Goal: Obtain resource: Download file/media

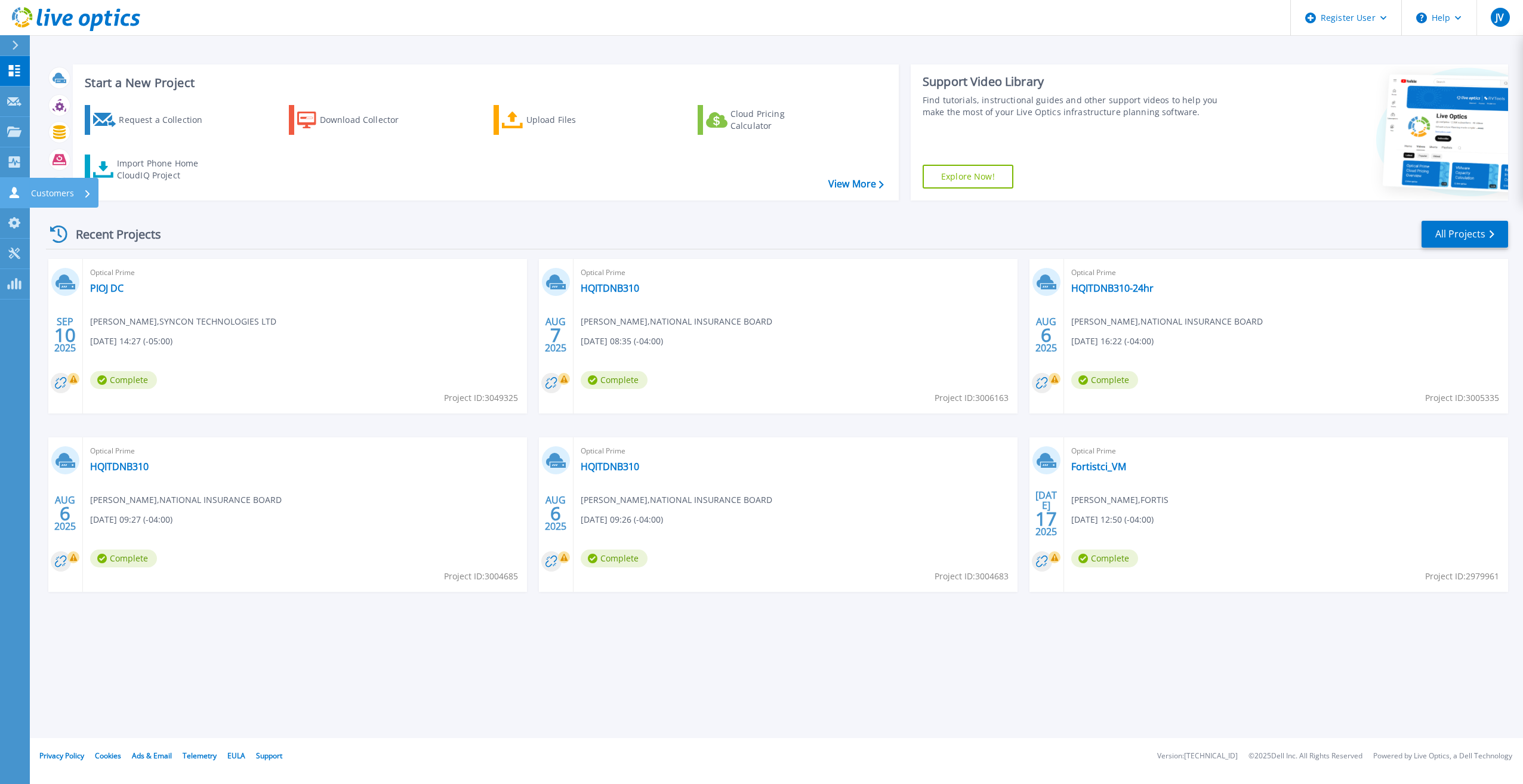
click at [25, 186] on link "Customers Customers" at bounding box center [15, 193] width 30 height 31
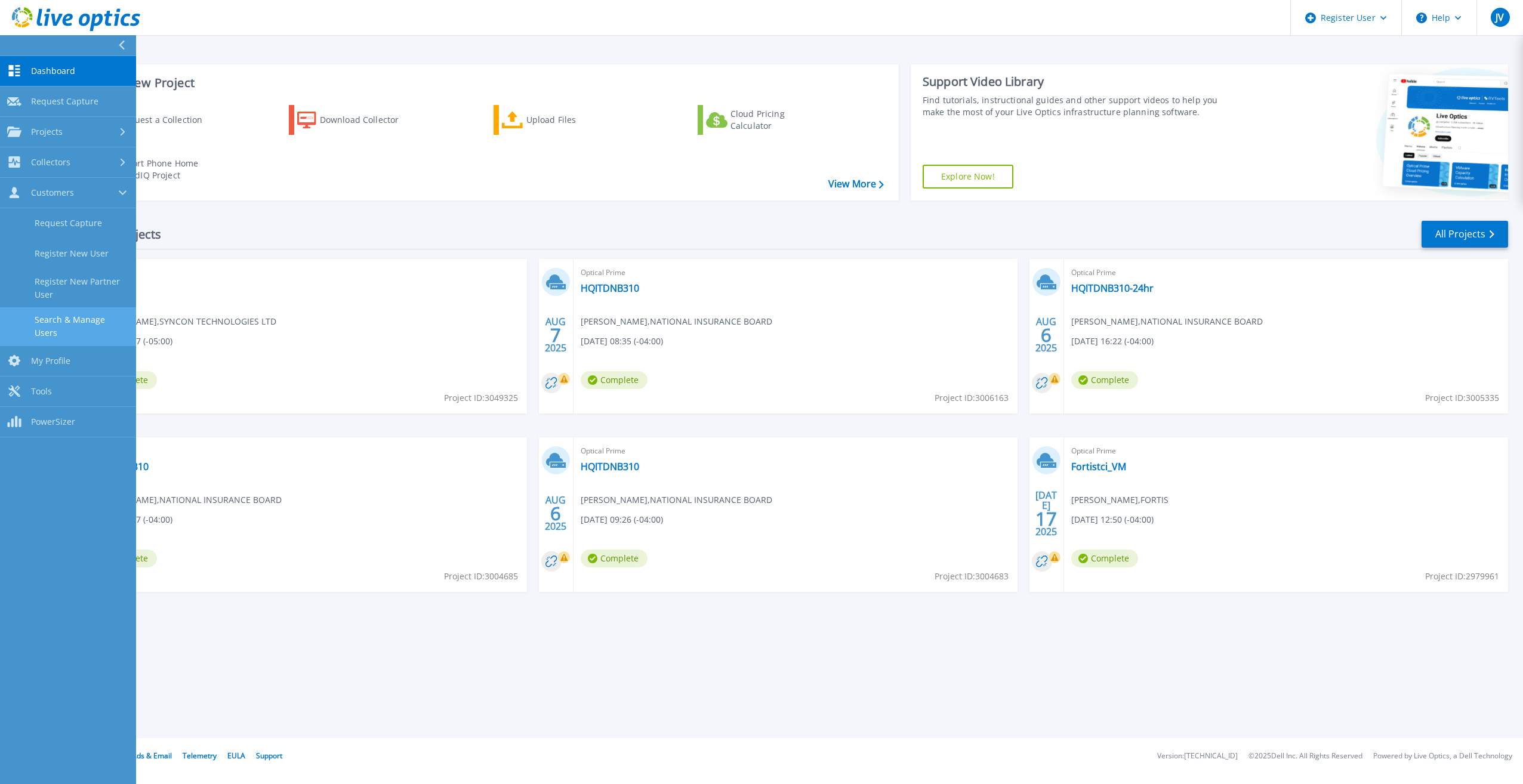
click at [91, 323] on link "Search & Manage Users" at bounding box center [68, 327] width 136 height 38
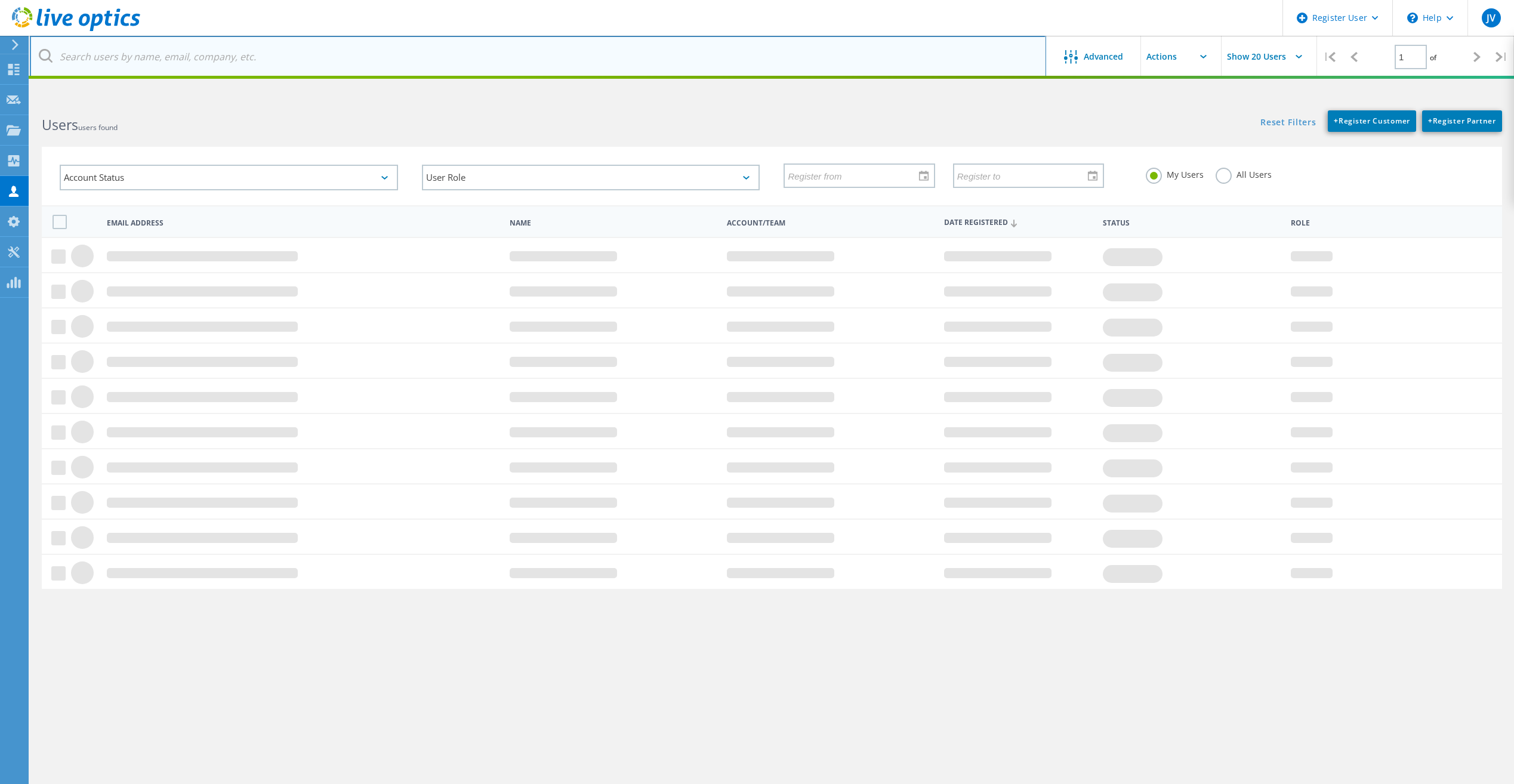
click at [222, 61] on input "text" at bounding box center [538, 56] width 1017 height 41
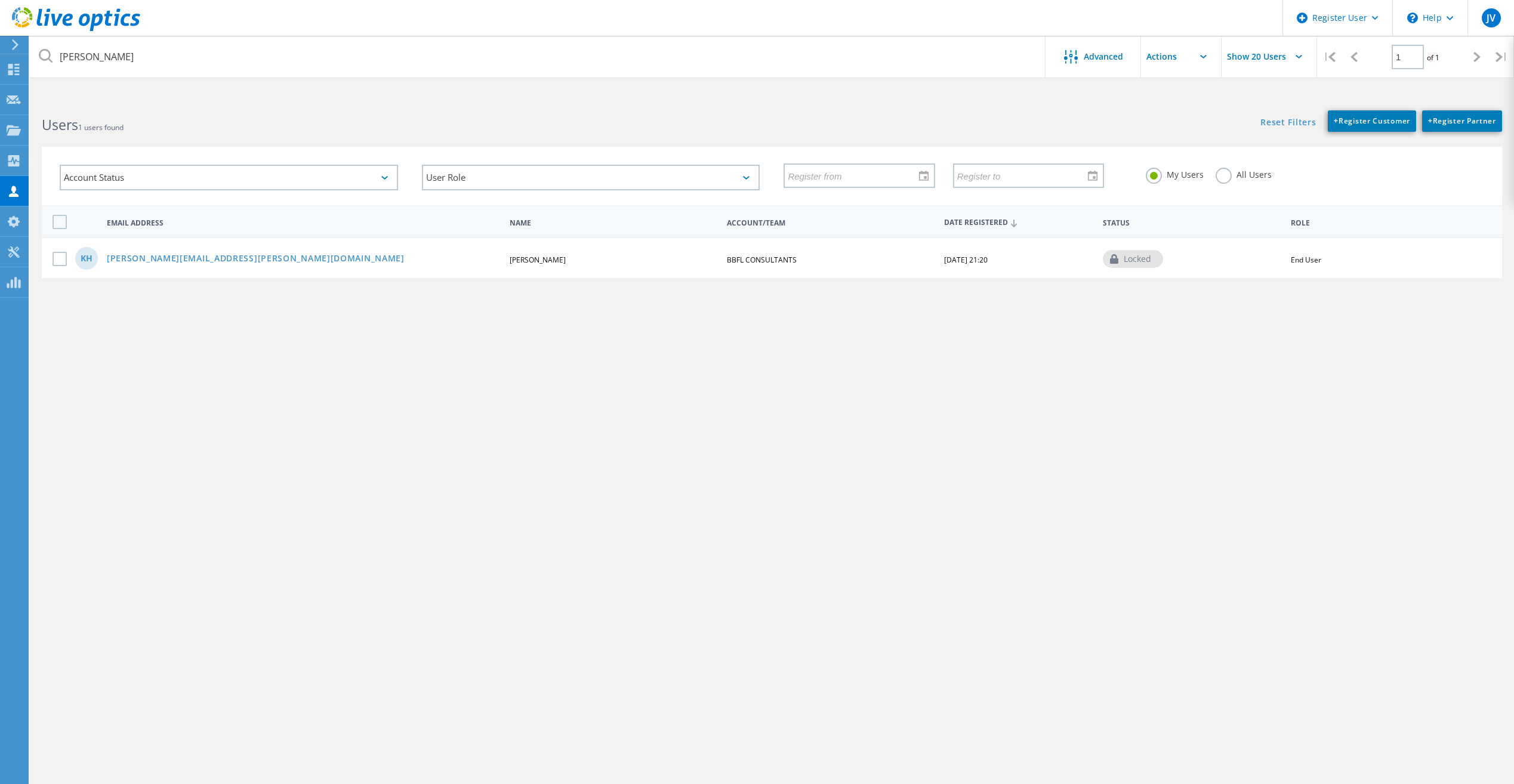
click at [1222, 175] on label "All Users" at bounding box center [1244, 174] width 56 height 12
click at [0, 0] on input "All Users" at bounding box center [0, 0] width 0 height 0
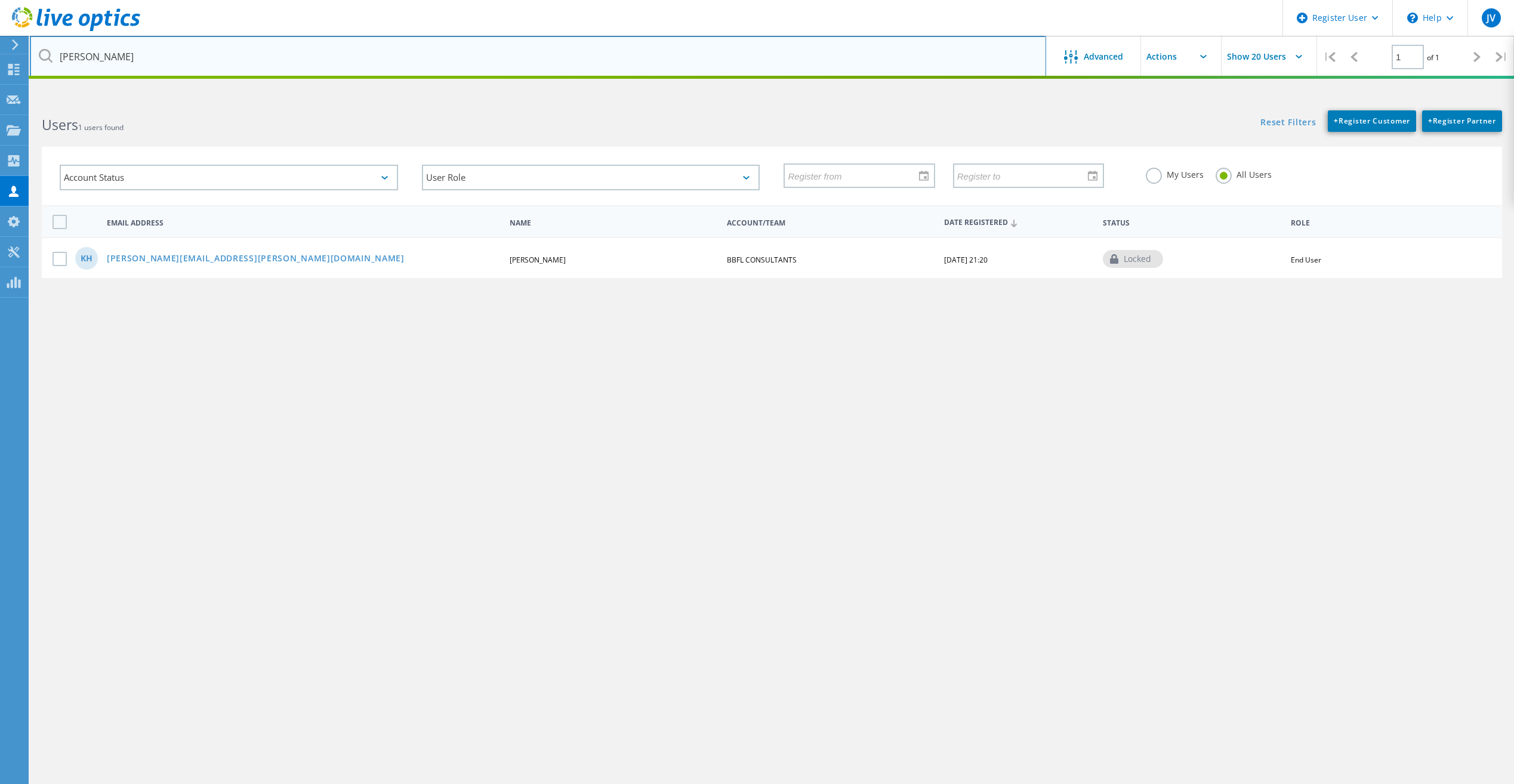
click at [170, 65] on input "evon" at bounding box center [538, 56] width 1017 height 41
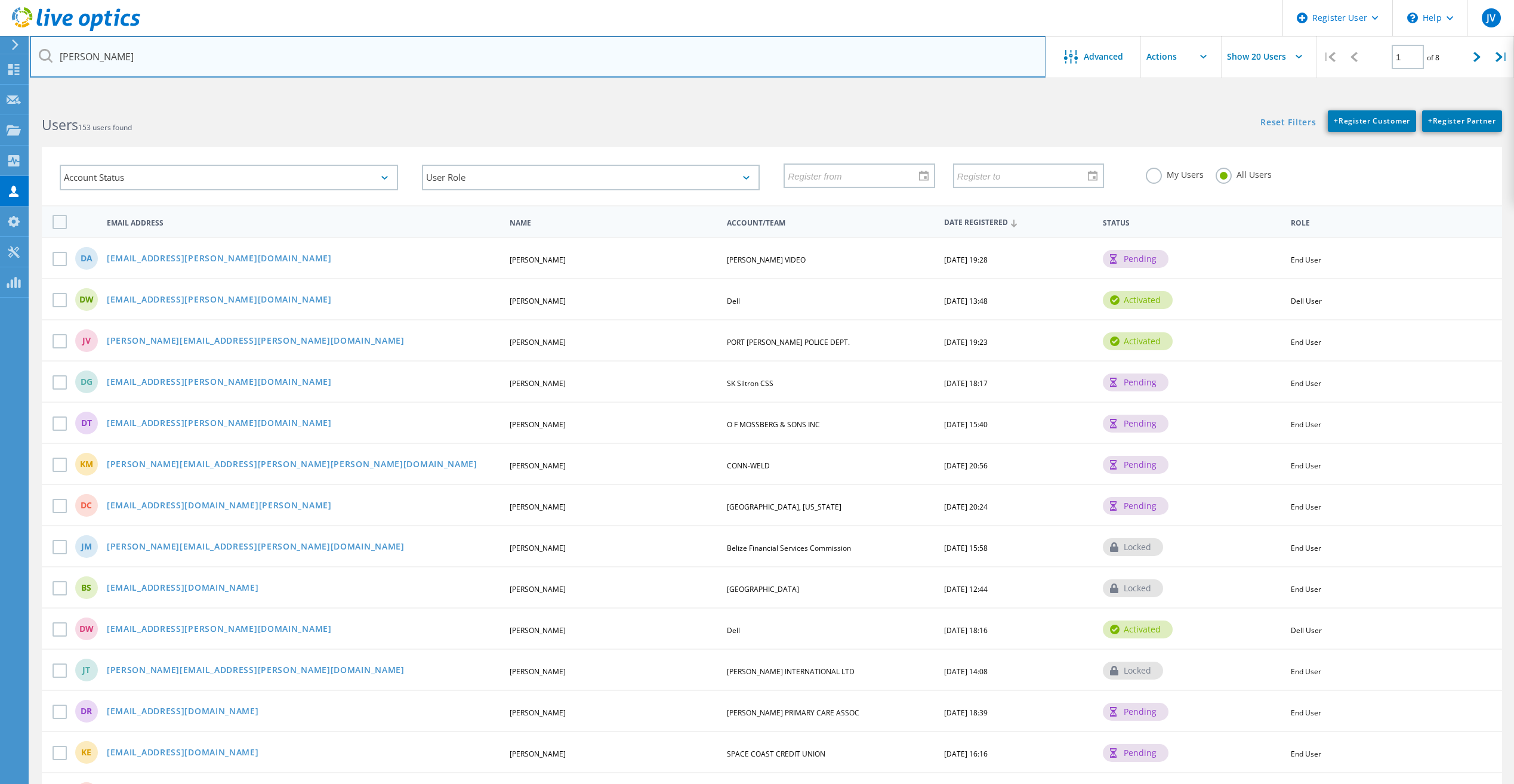
drag, startPoint x: 199, startPoint y: 55, endPoint x: 31, endPoint y: 65, distance: 168.3
click at [31, 65] on input "evon" at bounding box center [538, 56] width 1017 height 41
type input "evon faul"
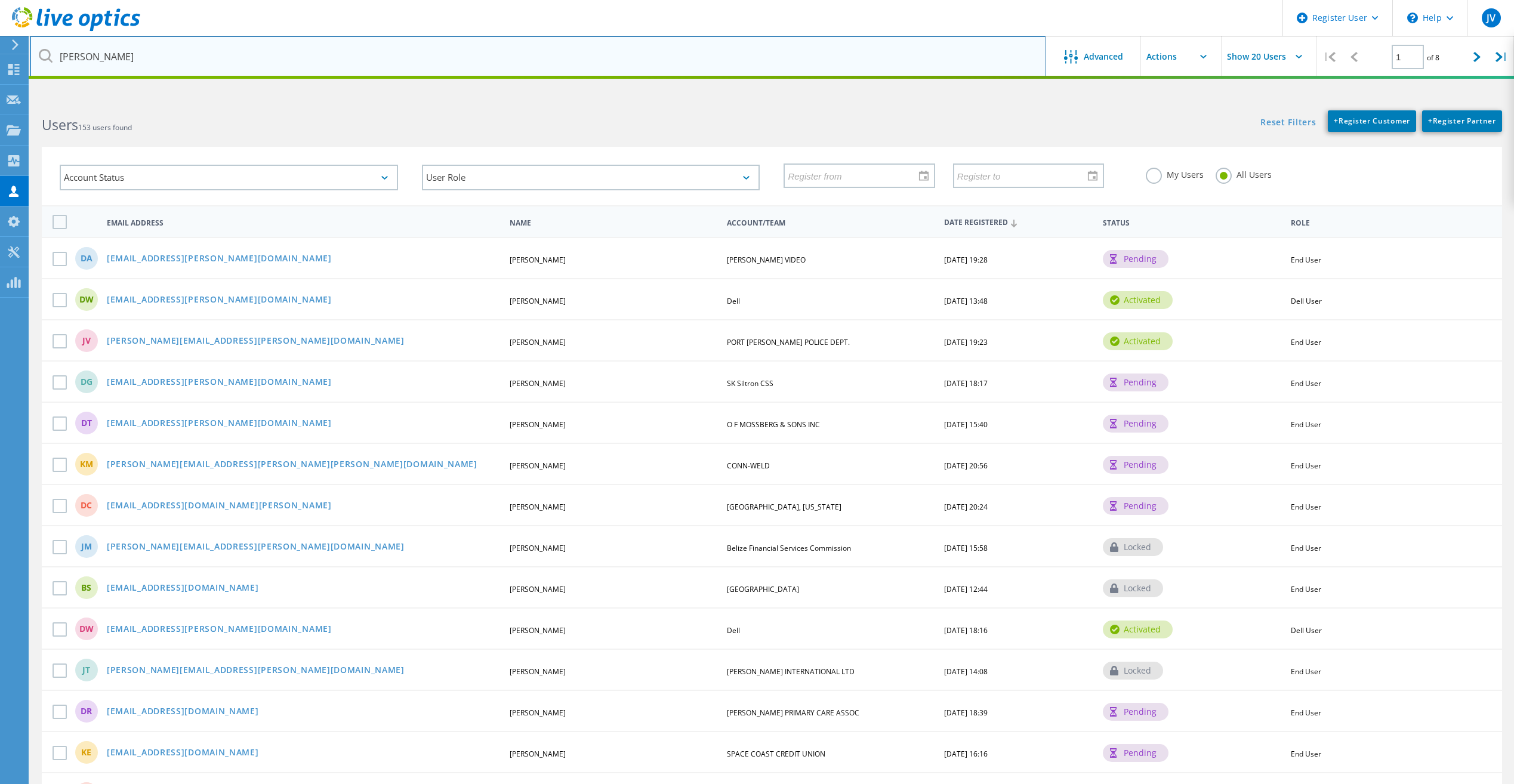
click at [138, 62] on input "evon faul" at bounding box center [538, 56] width 1017 height 41
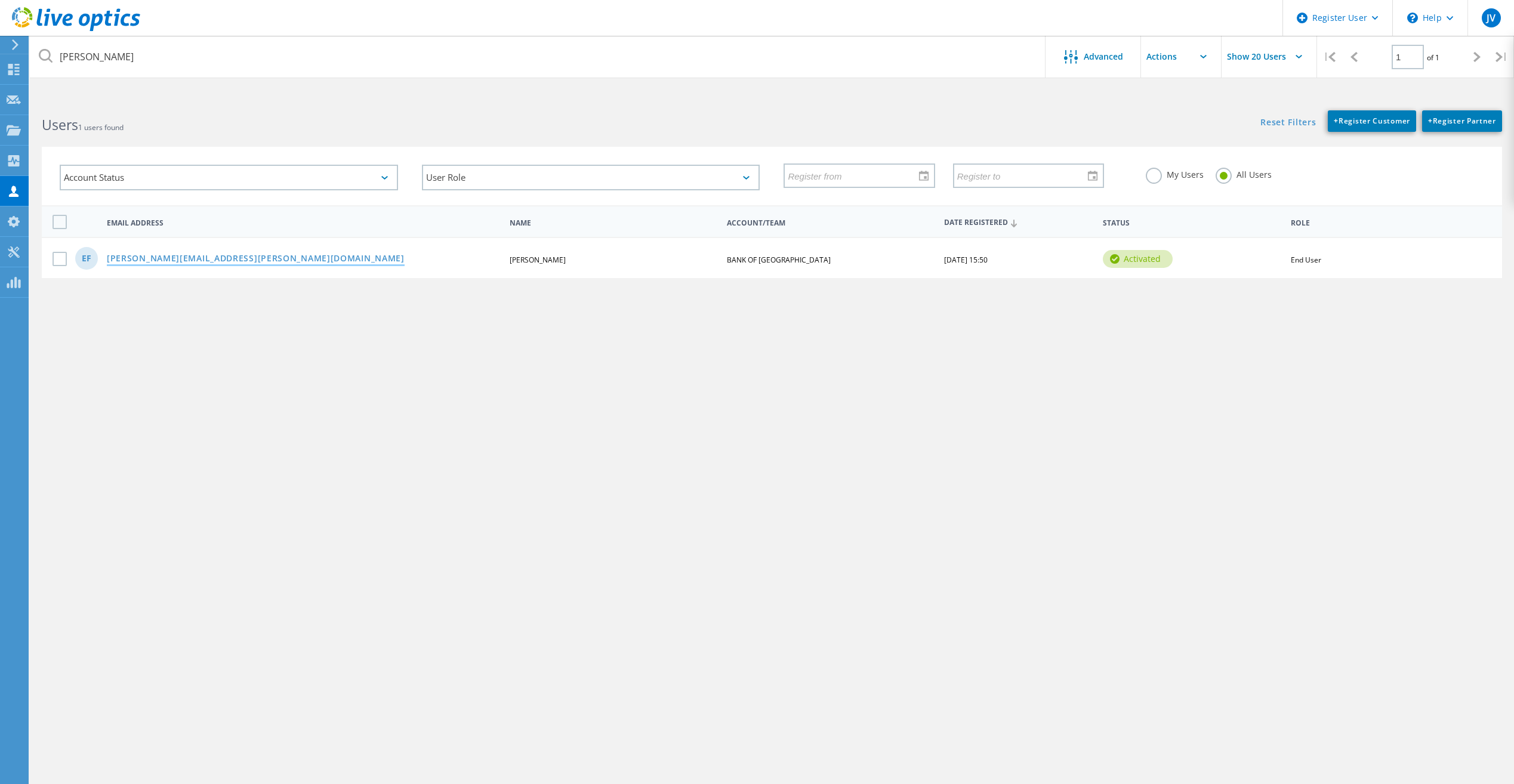
click at [143, 256] on link "[PERSON_NAME][EMAIL_ADDRESS][PERSON_NAME][DOMAIN_NAME]" at bounding box center [256, 259] width 298 height 10
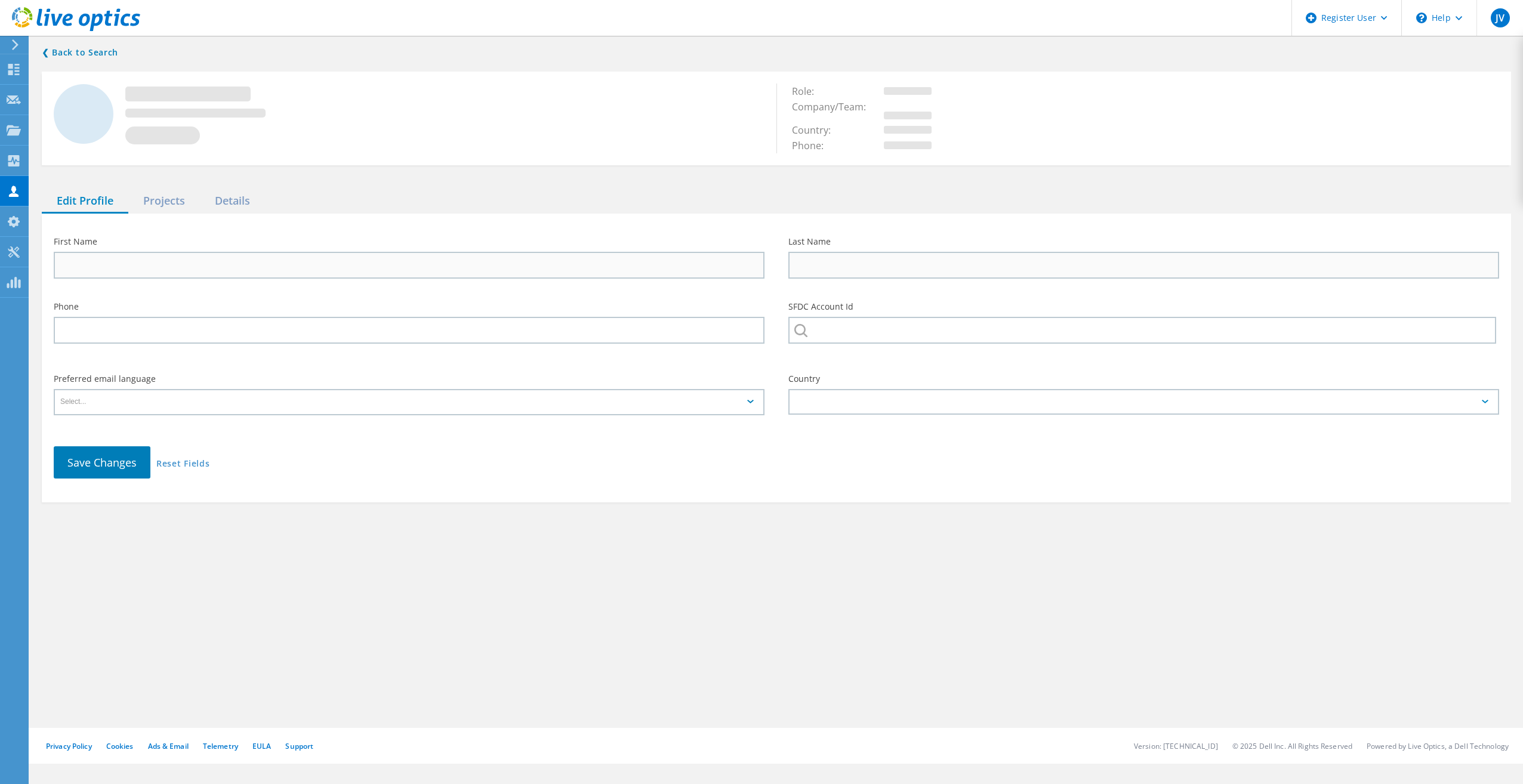
type input "Evon"
type input "Faulkner"
type input "BANK OF [GEOGRAPHIC_DATA]"
type input "English"
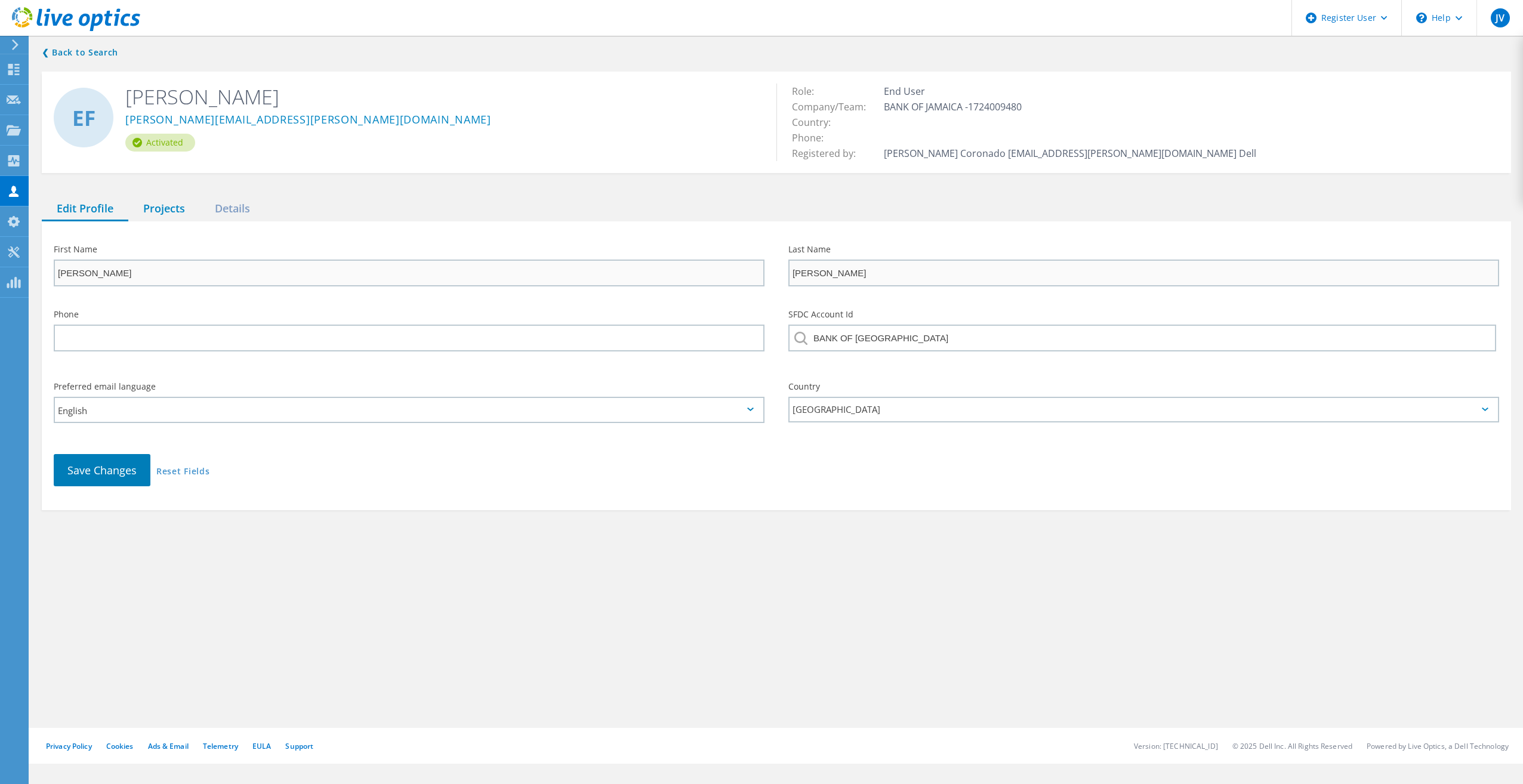
click at [164, 212] on div "Projects" at bounding box center [164, 209] width 72 height 25
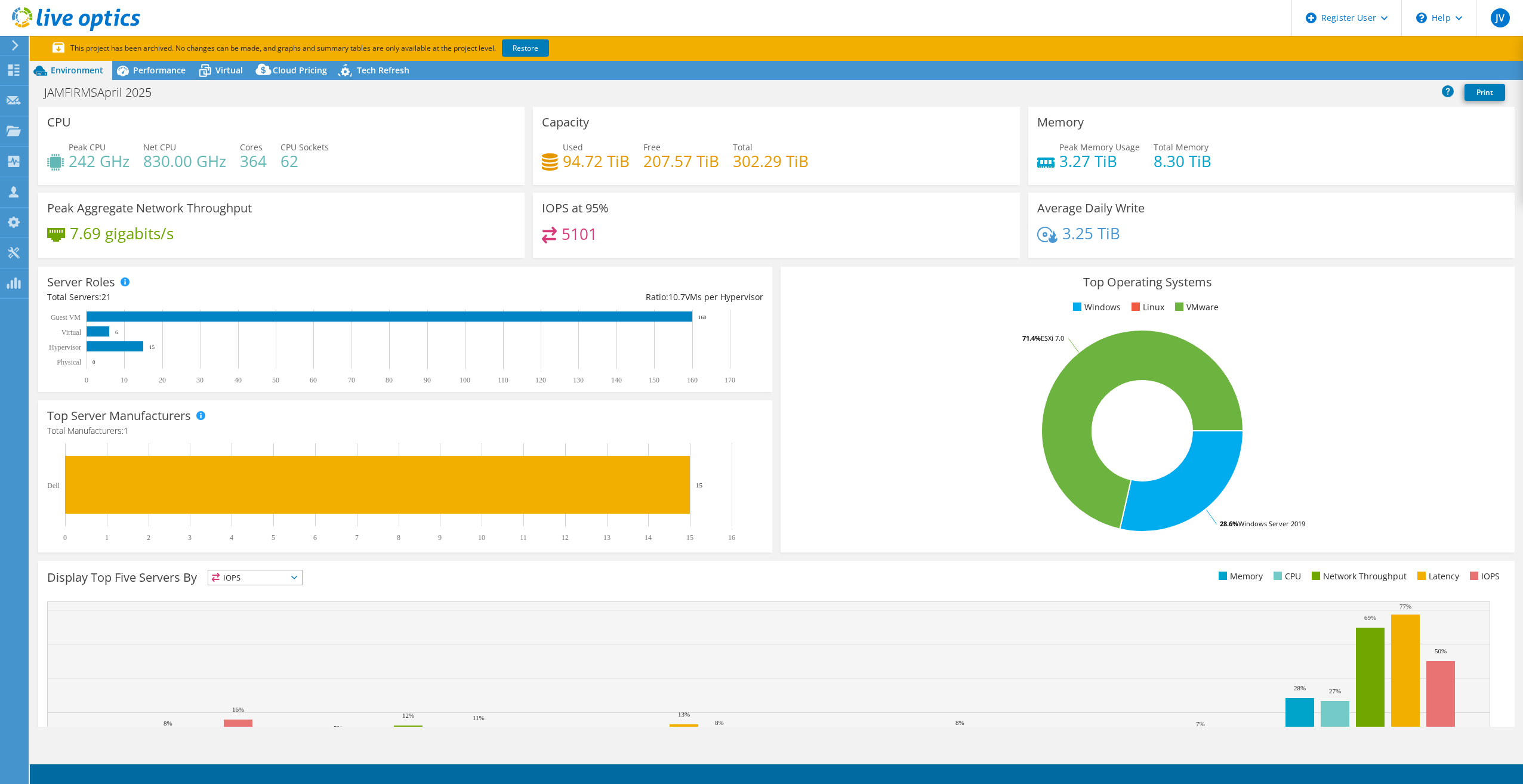
select select "USD"
click at [156, 72] on span "Performance" at bounding box center [159, 70] width 52 height 12
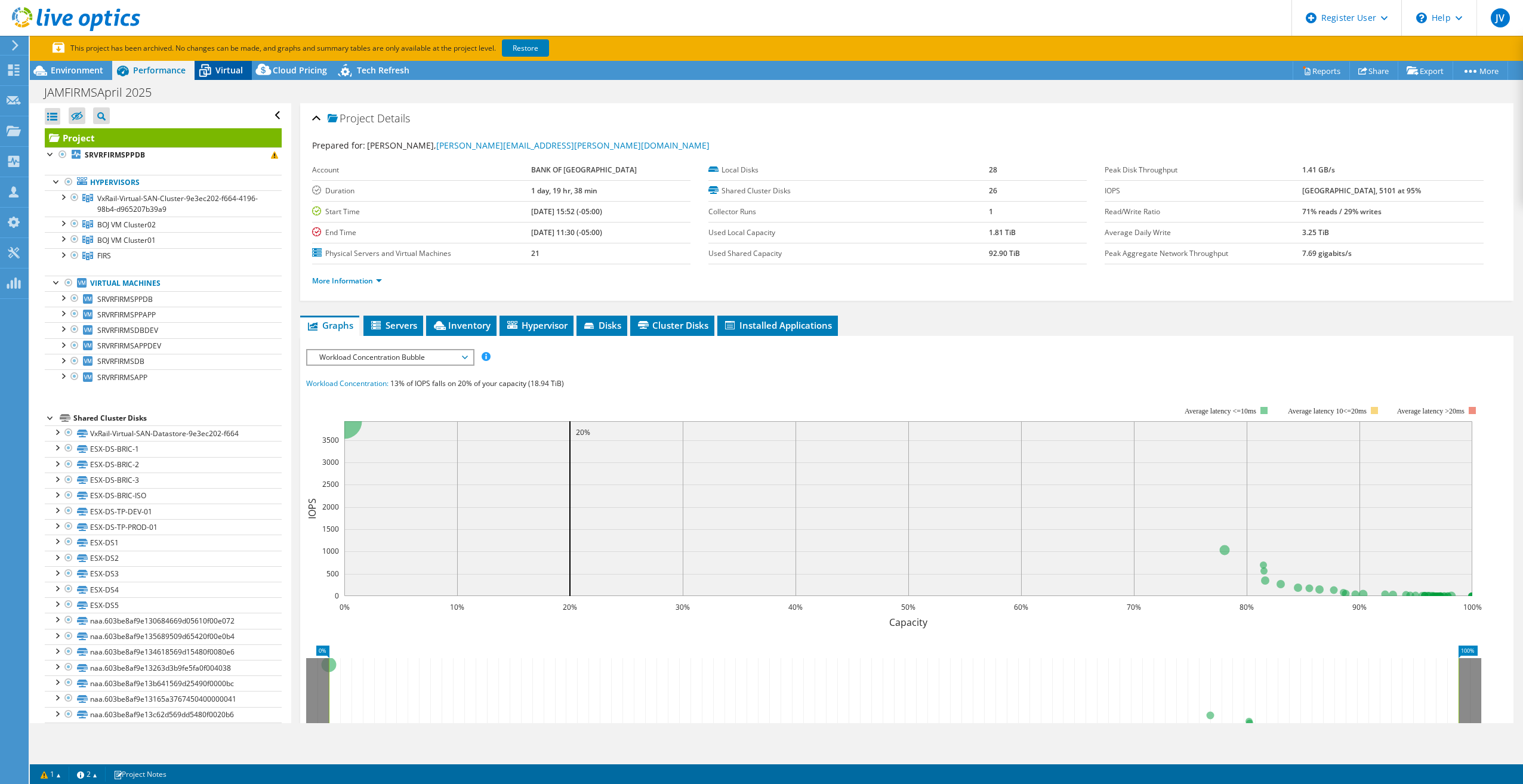
click at [235, 73] on span "Virtual" at bounding box center [228, 70] width 27 height 12
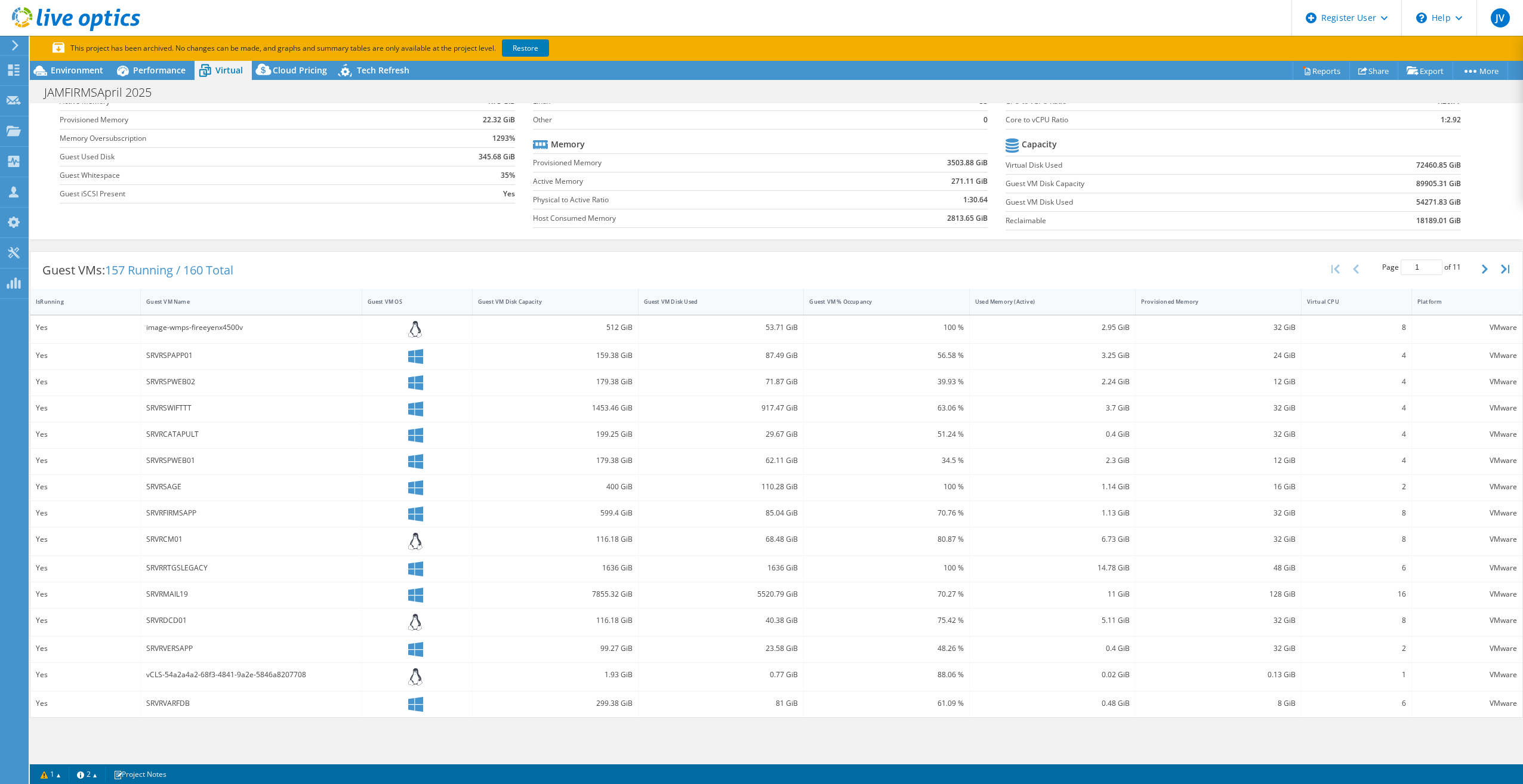
scroll to position [87, 0]
click at [770, 295] on div "Guest VM Disk Used" at bounding box center [714, 301] width 151 height 18
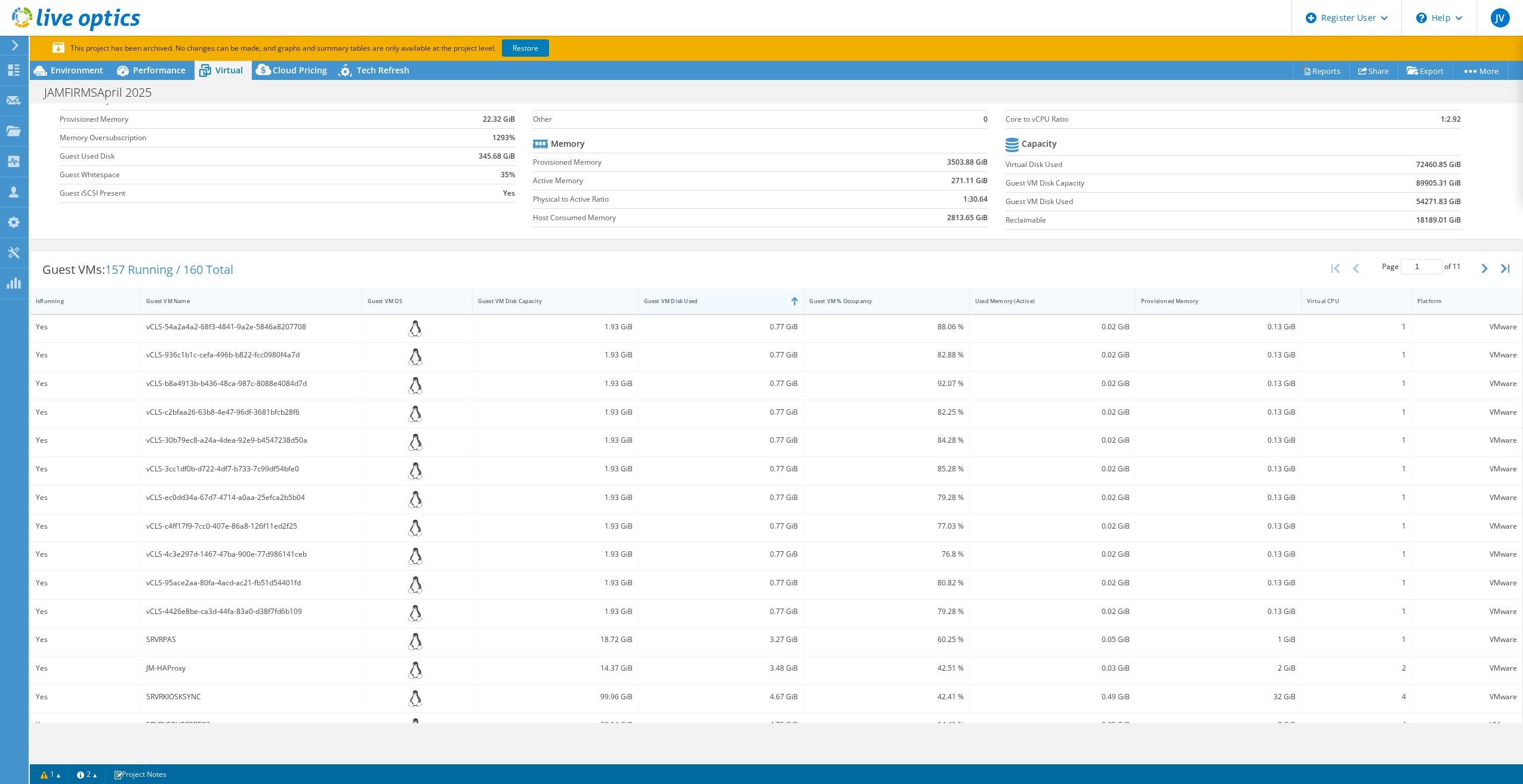
click at [770, 299] on div "Guest VM Disk Used" at bounding box center [714, 300] width 141 height 7
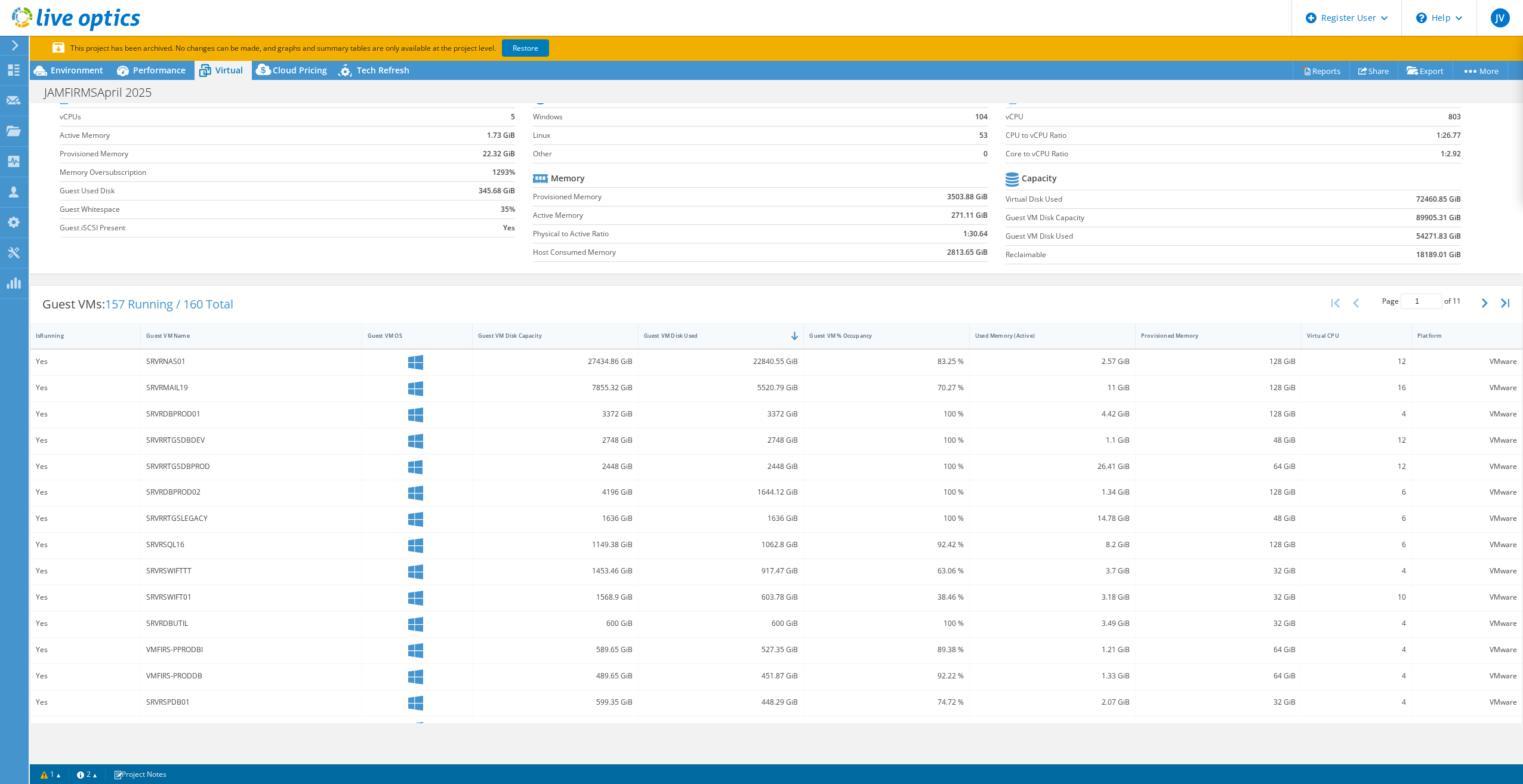
scroll to position [79, 0]
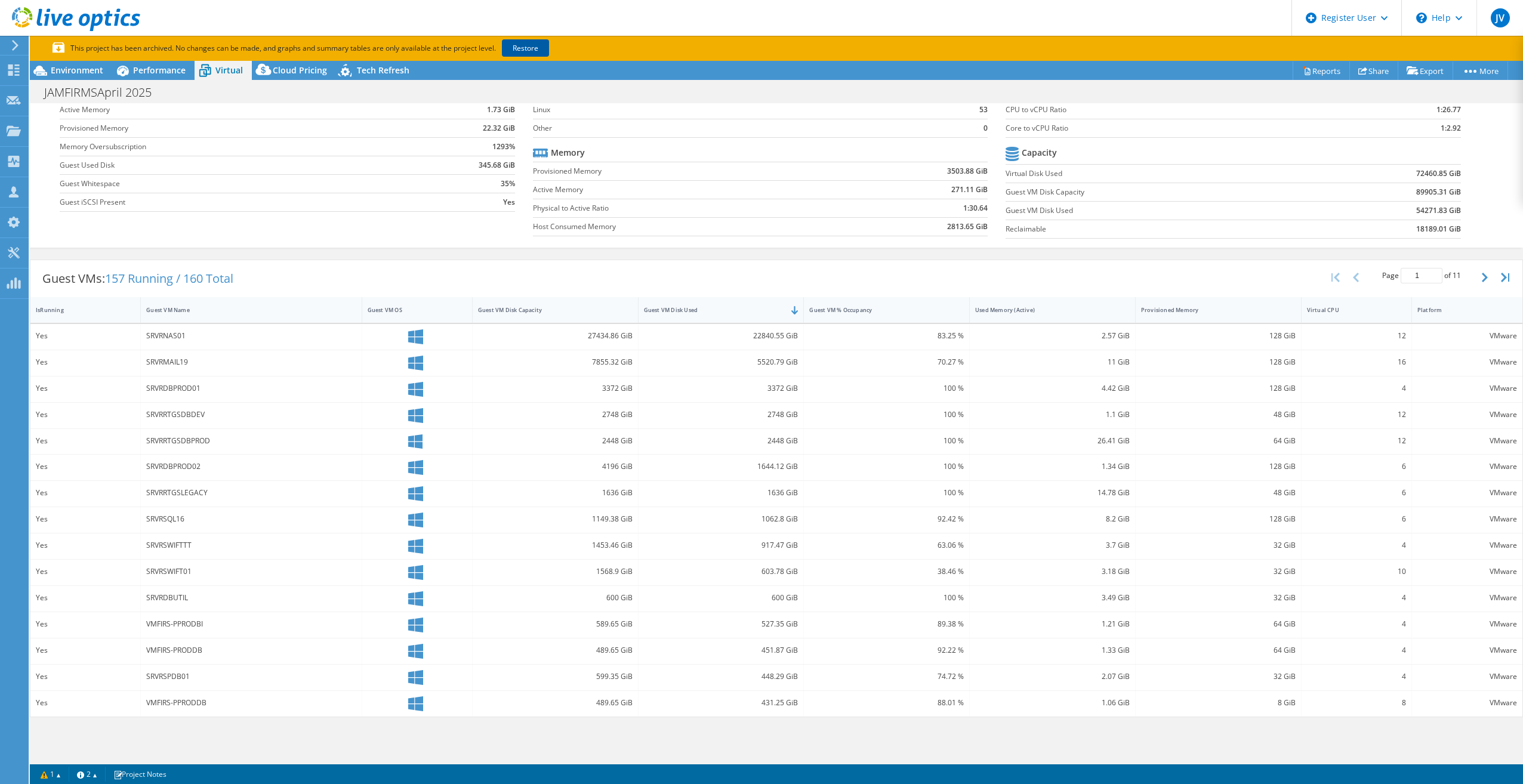
click at [529, 43] on link "Restore" at bounding box center [525, 48] width 47 height 17
click at [68, 69] on span "Environment" at bounding box center [76, 70] width 52 height 12
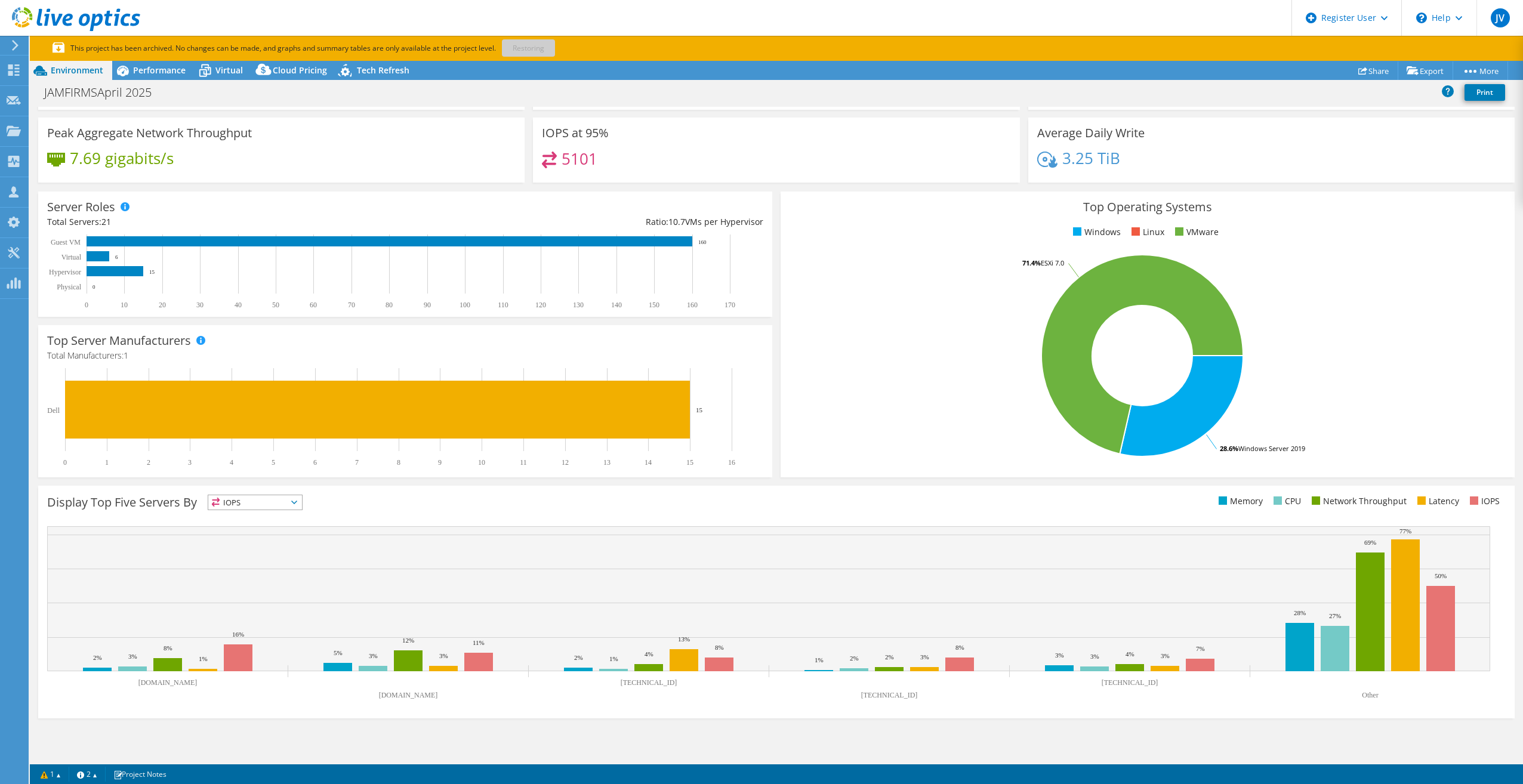
scroll to position [75, 0]
click at [166, 74] on span "Performance" at bounding box center [159, 70] width 52 height 12
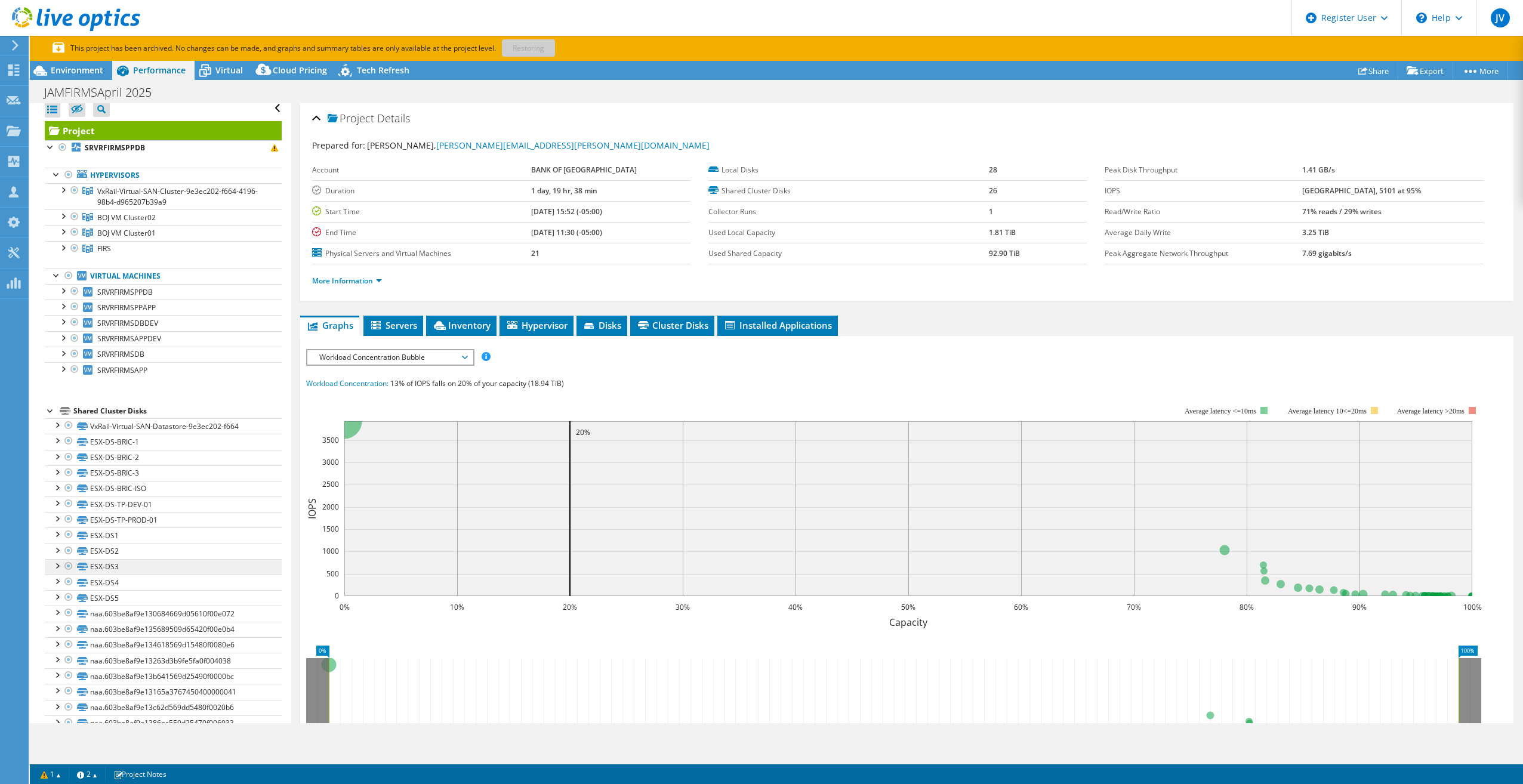
scroll to position [0, 0]
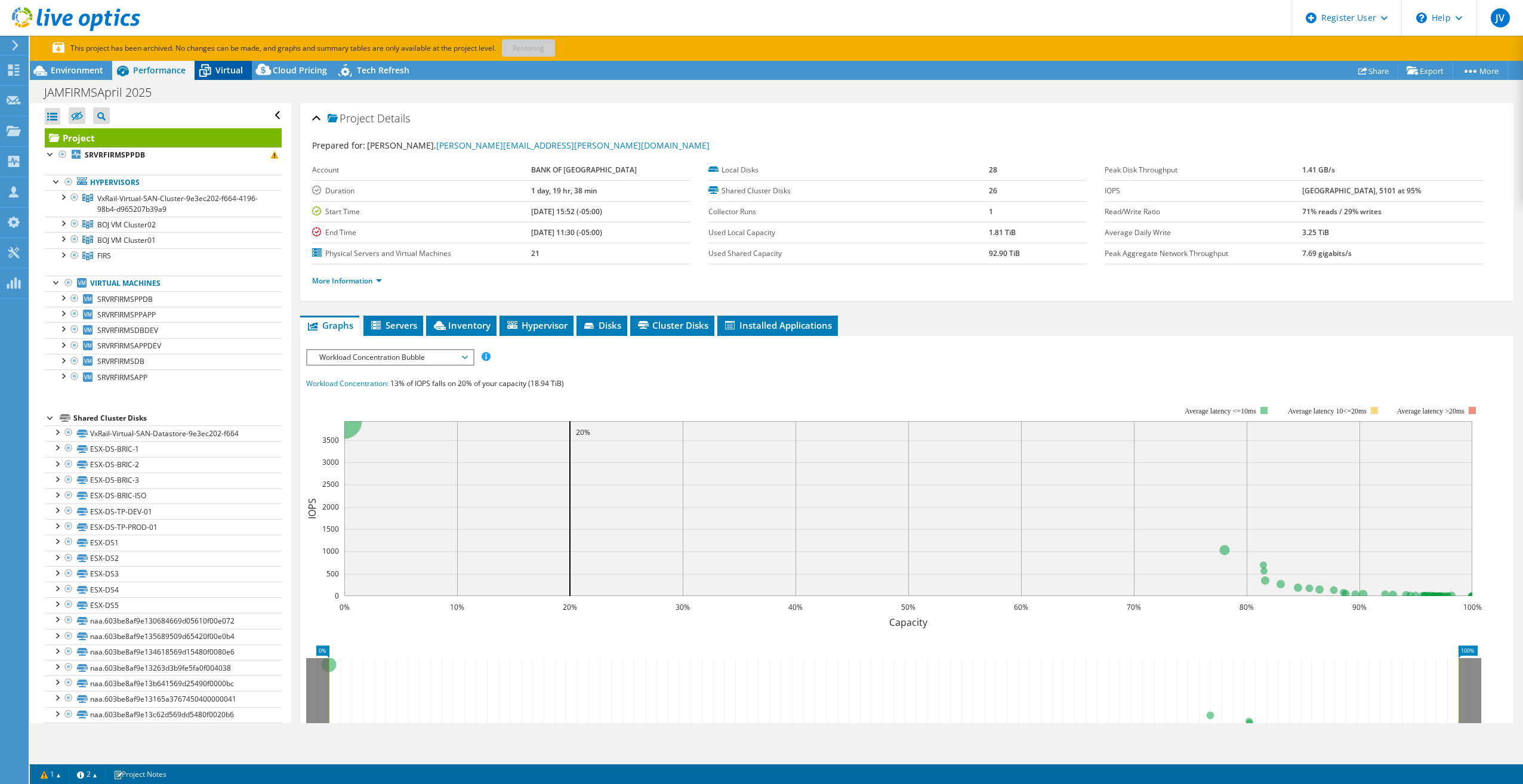
click at [232, 72] on span "Virtual" at bounding box center [228, 70] width 27 height 12
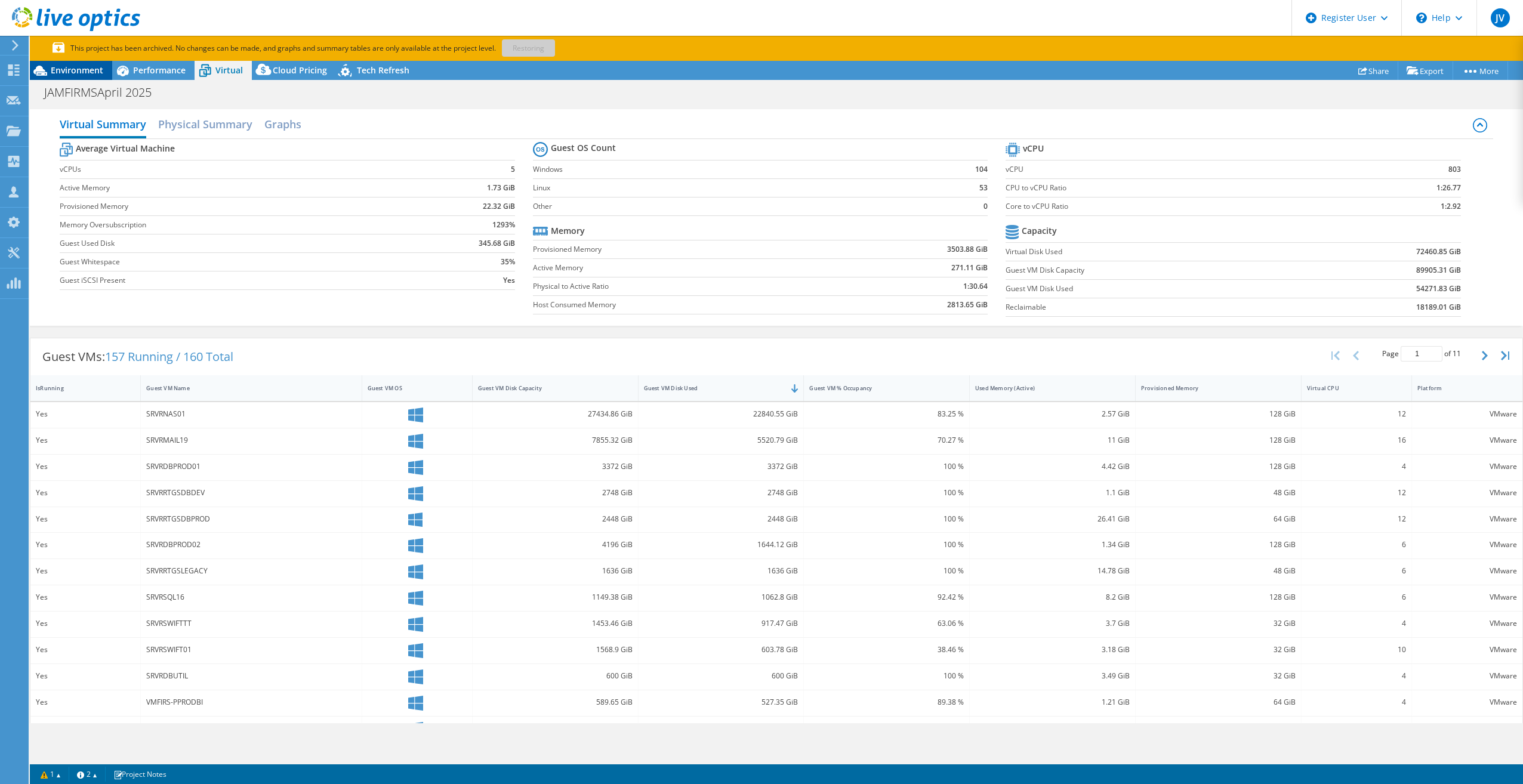
click at [93, 66] on span "Environment" at bounding box center [76, 70] width 52 height 12
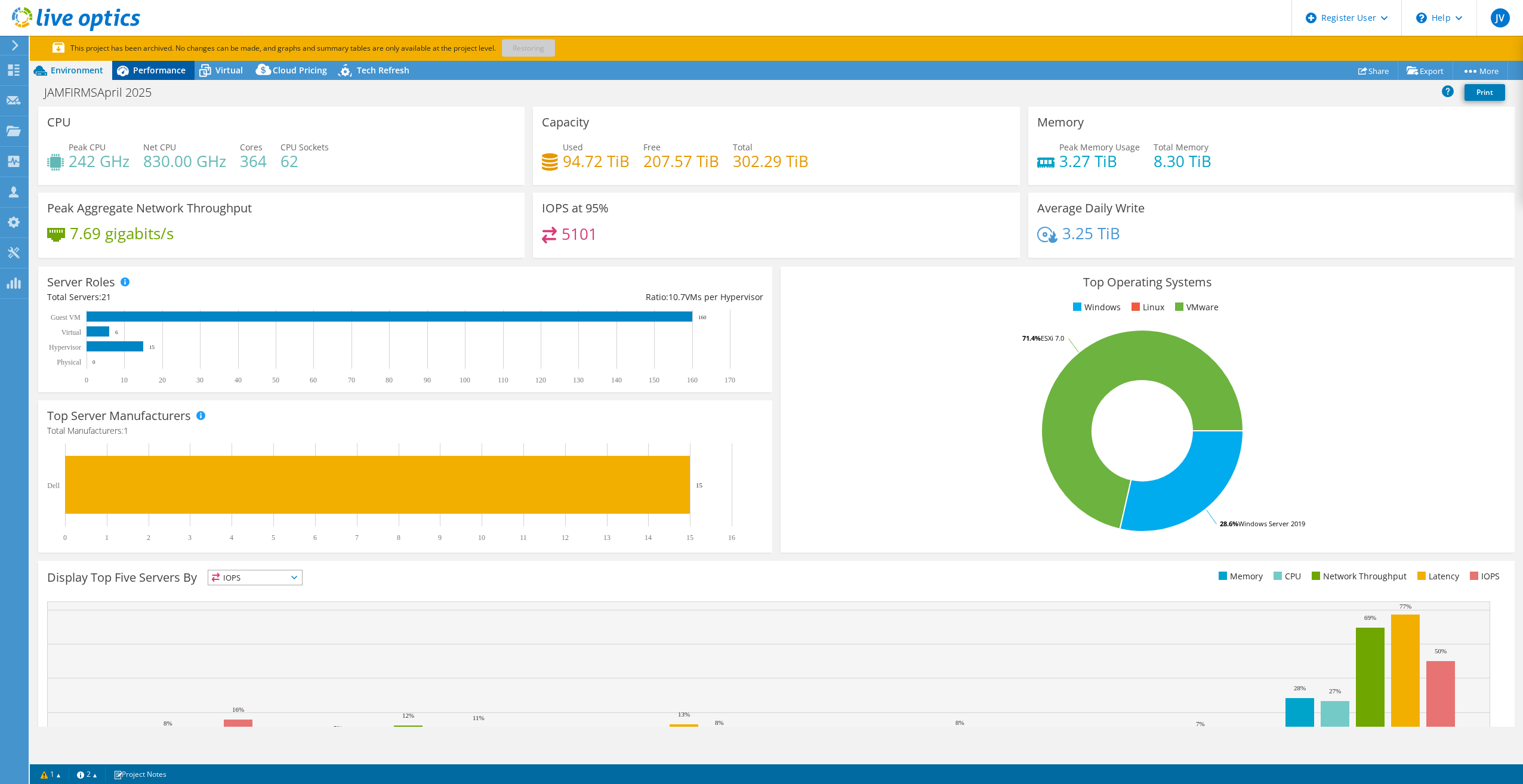
click at [168, 68] on span "Performance" at bounding box center [159, 70] width 52 height 12
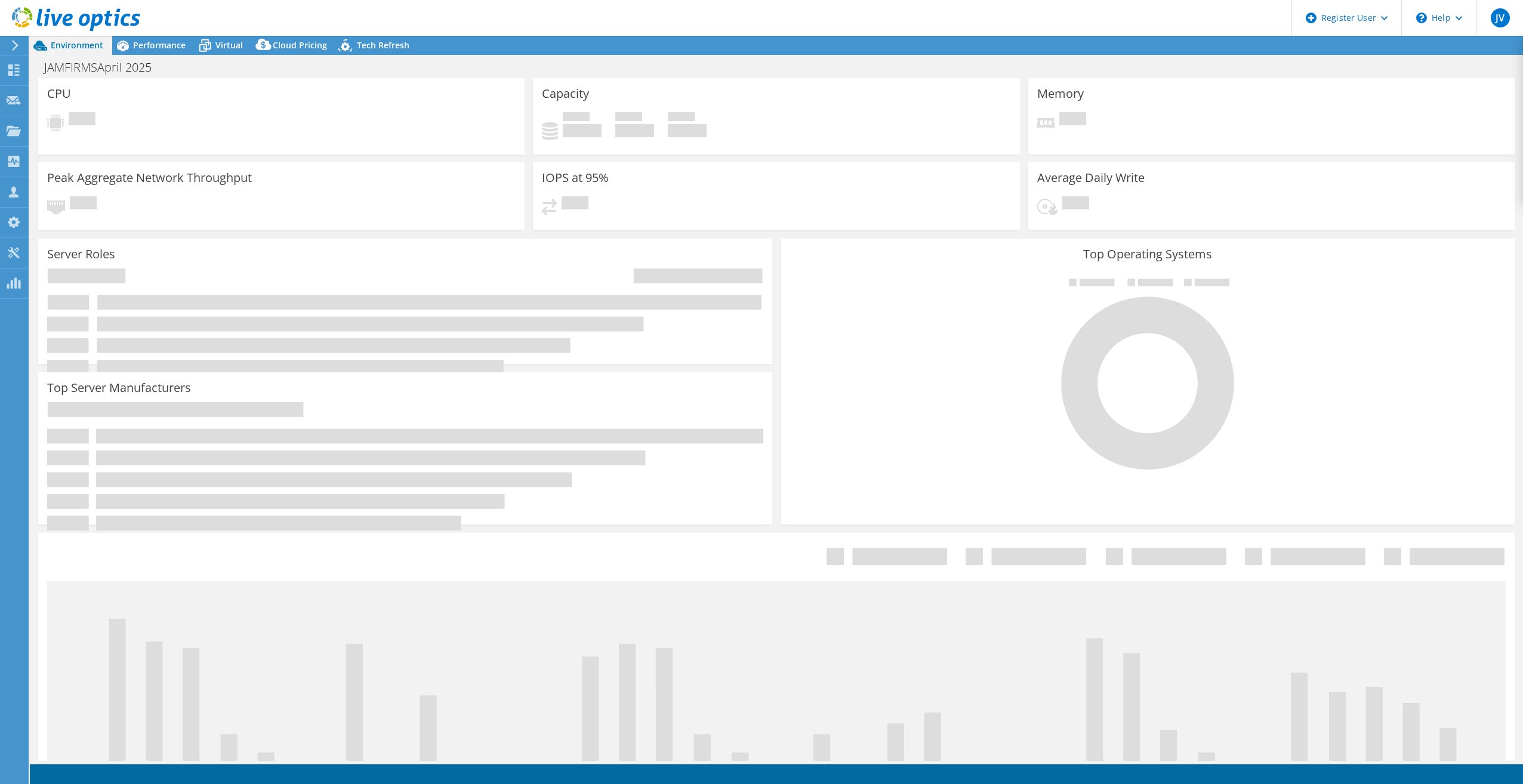
select select "USD"
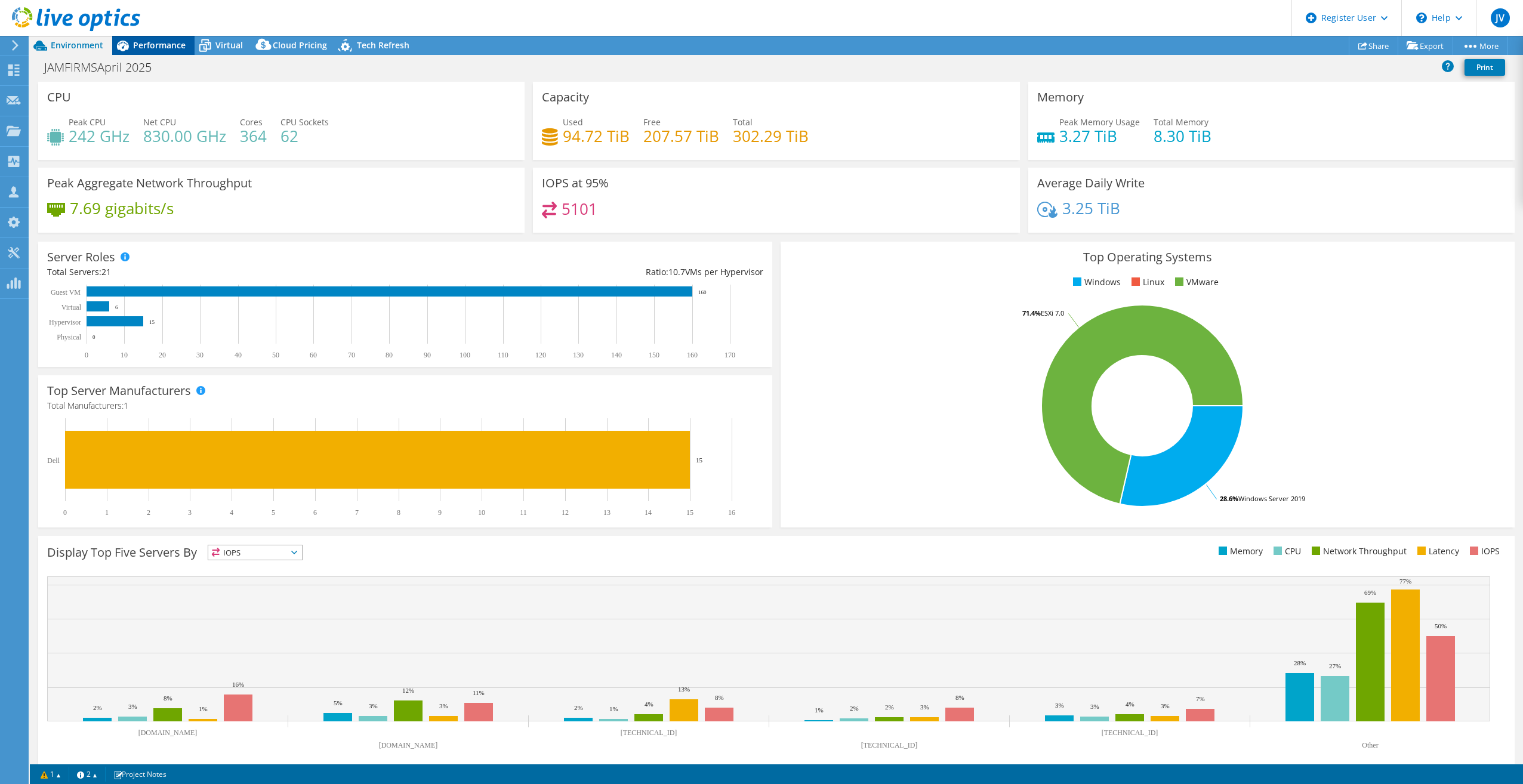
drag, startPoint x: 155, startPoint y: 45, endPoint x: 141, endPoint y: 44, distance: 14.0
click at [141, 44] on span "Performance" at bounding box center [159, 45] width 52 height 12
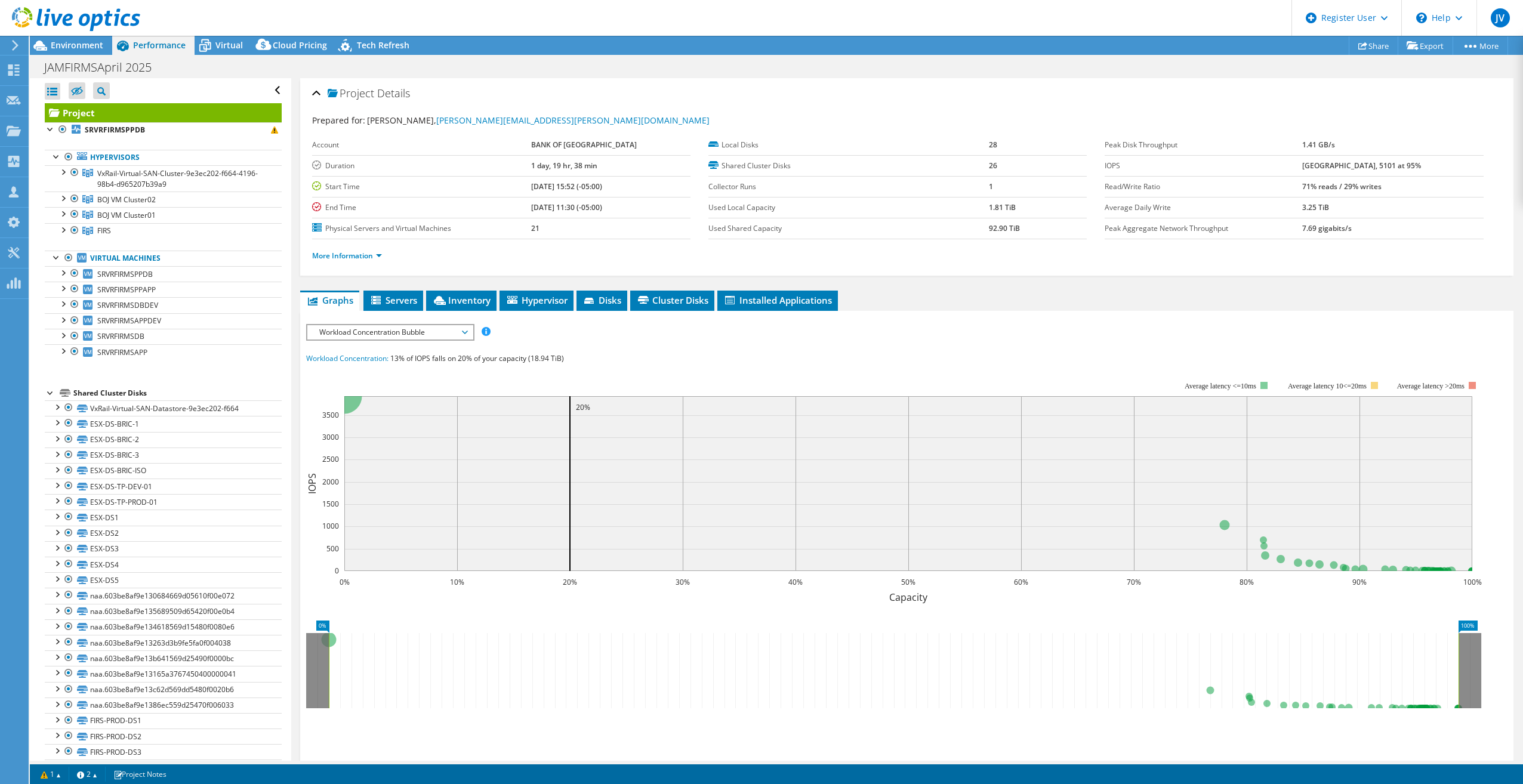
click at [392, 334] on span "Workload Concentration Bubble" at bounding box center [390, 332] width 153 height 14
click at [367, 375] on li "IO Size" at bounding box center [390, 375] width 165 height 14
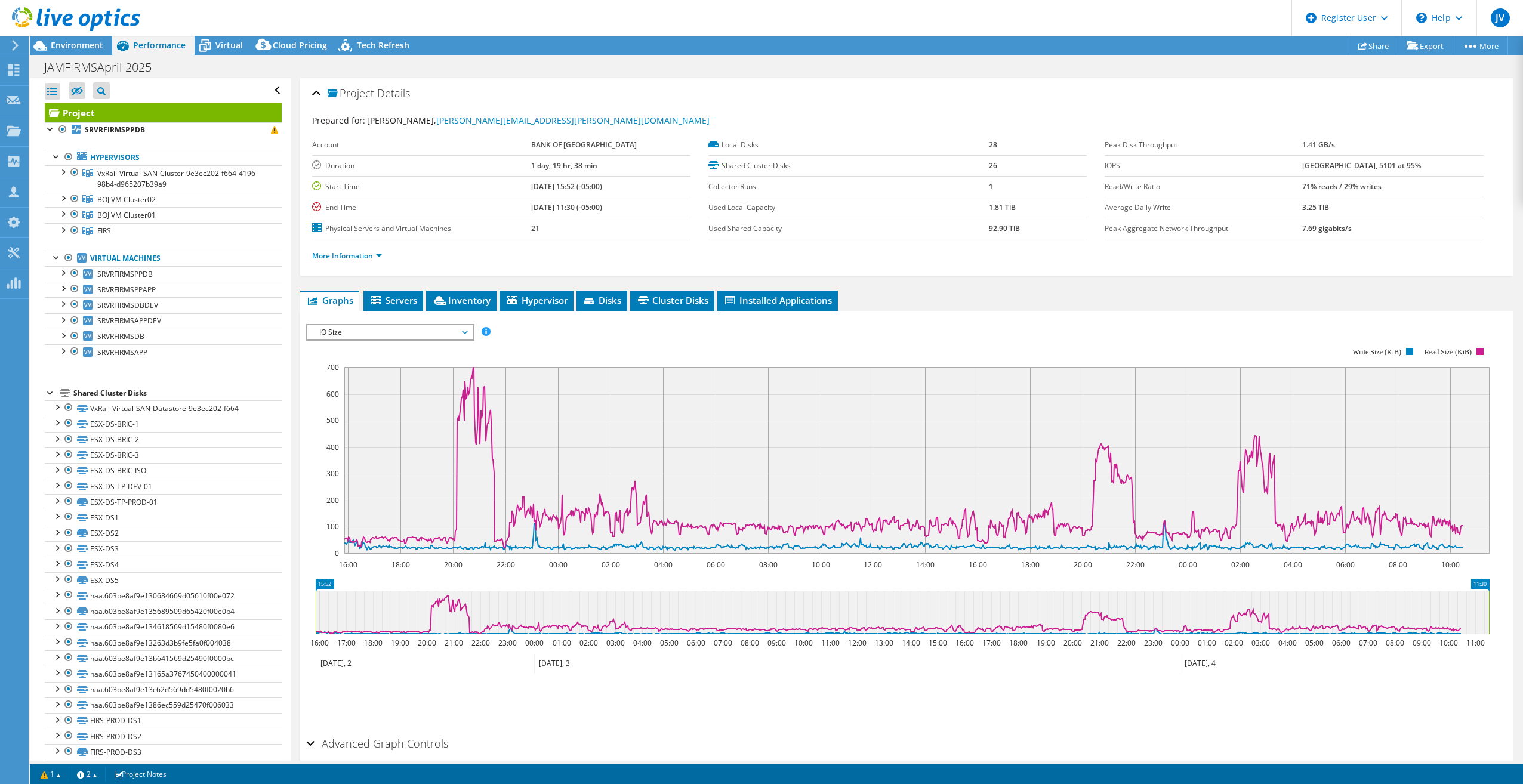
click at [369, 332] on span "IO Size" at bounding box center [390, 332] width 153 height 14
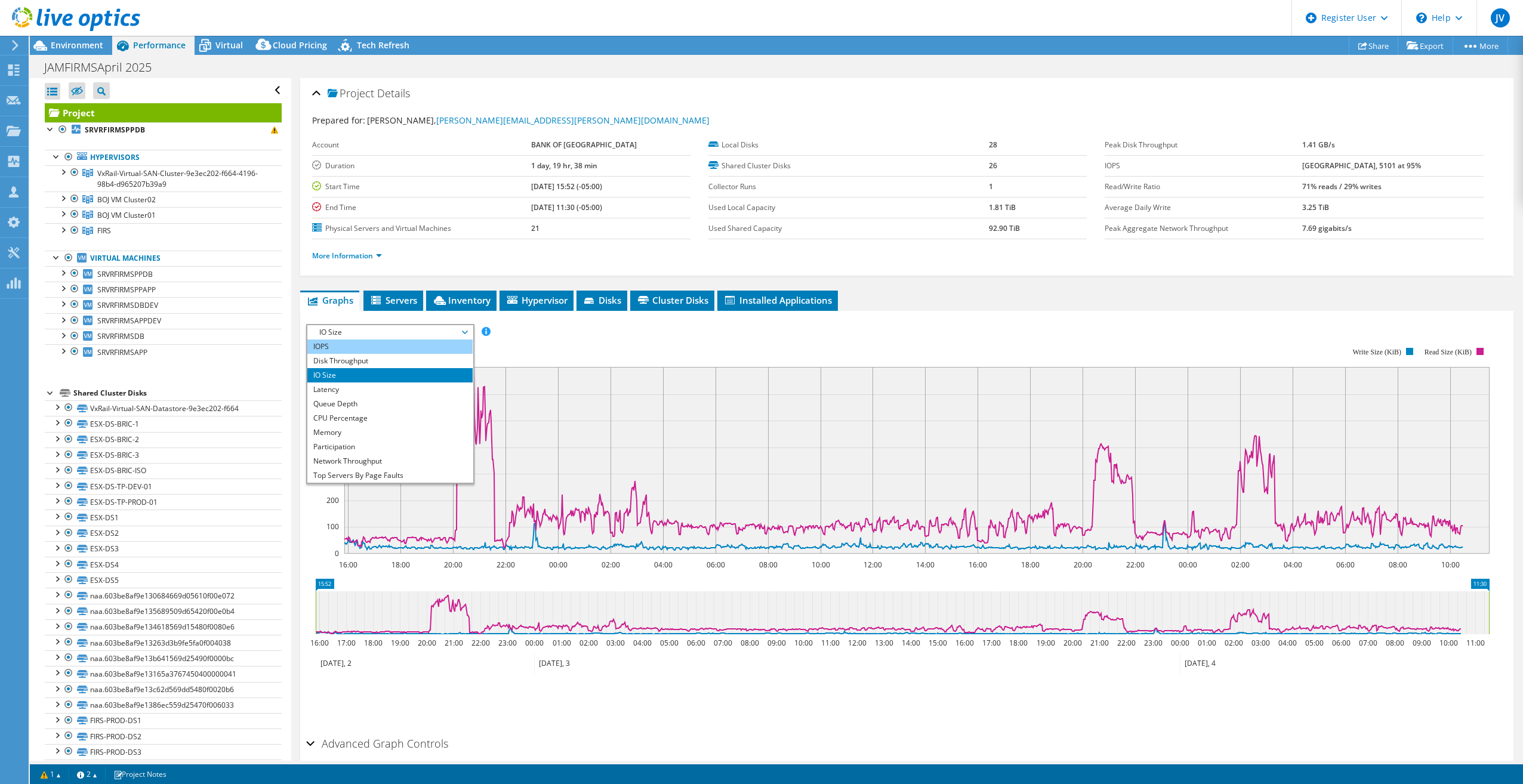
click at [358, 351] on li "IOPS" at bounding box center [390, 346] width 165 height 14
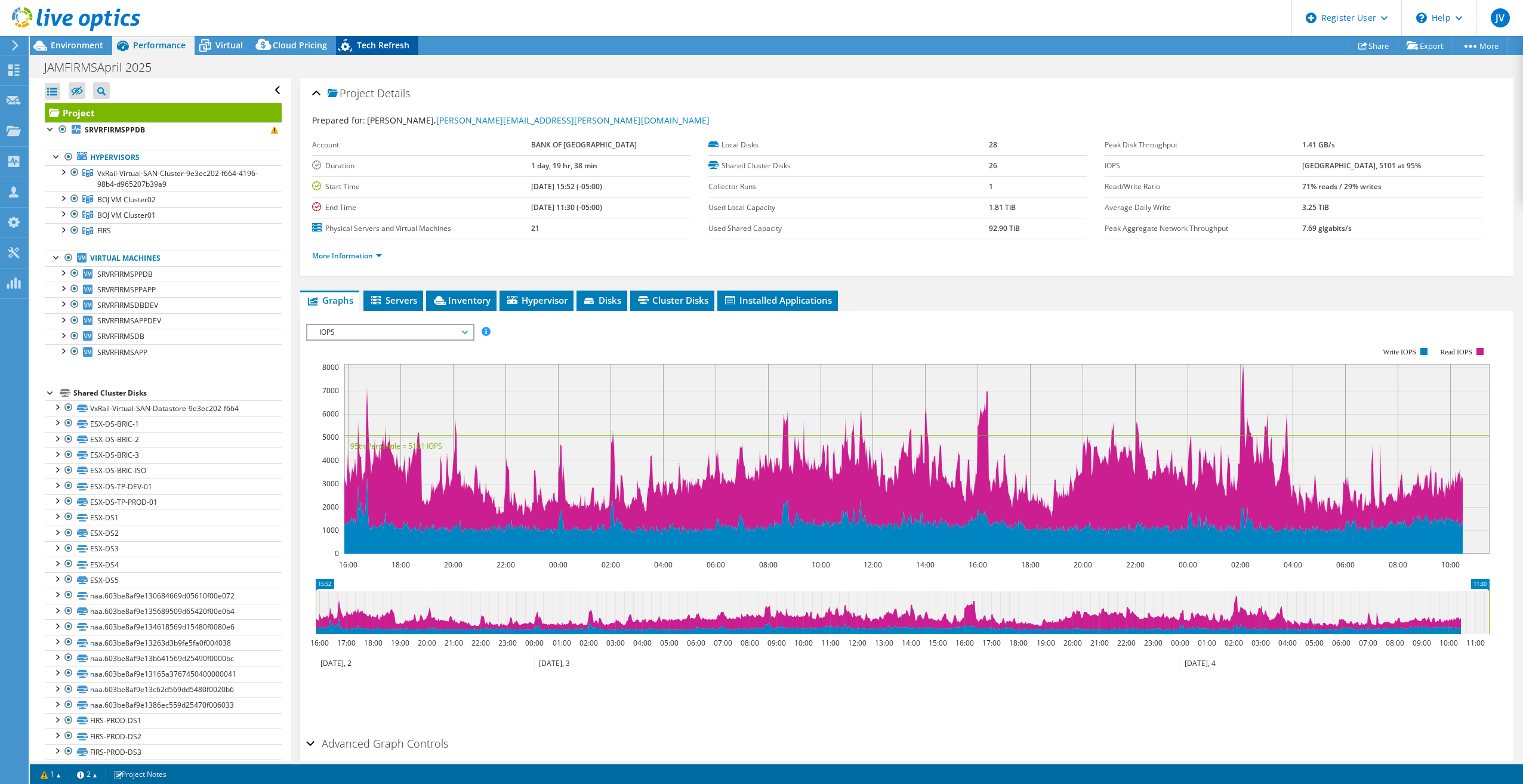
click at [340, 50] on icon at bounding box center [346, 48] width 21 height 25
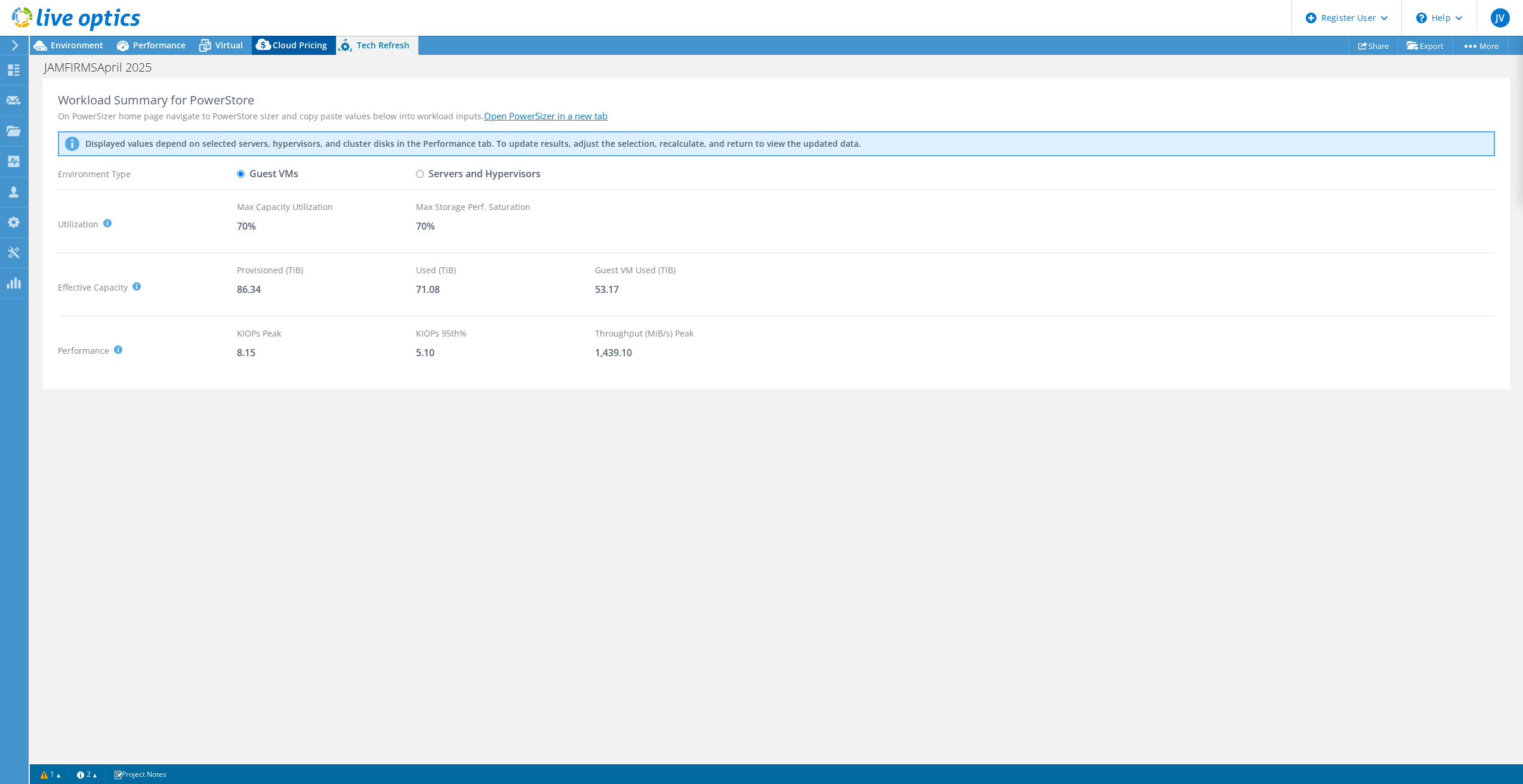
click at [284, 50] on div "Cloud Pricing" at bounding box center [294, 45] width 84 height 19
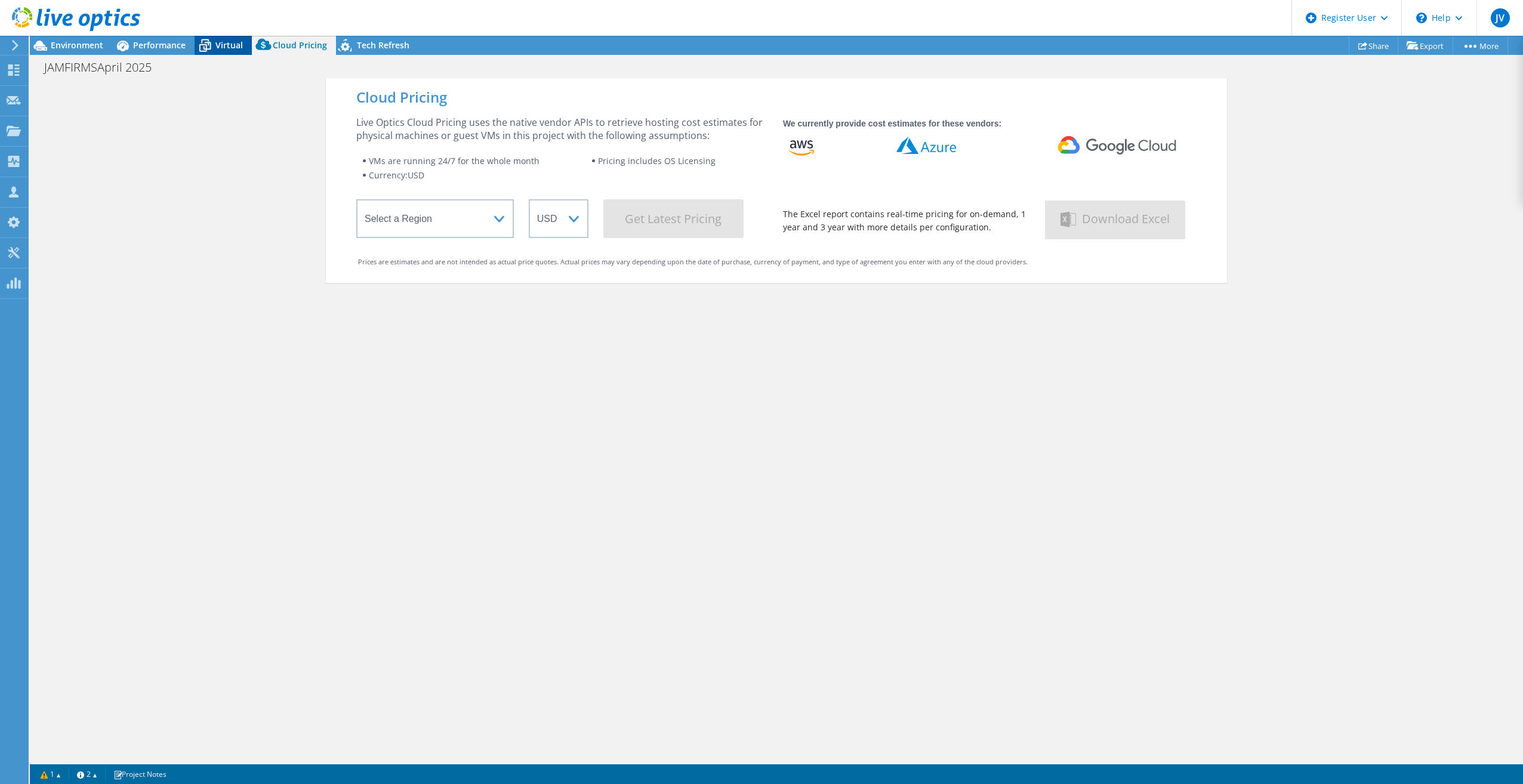
click at [222, 45] on span "Virtual" at bounding box center [228, 45] width 27 height 12
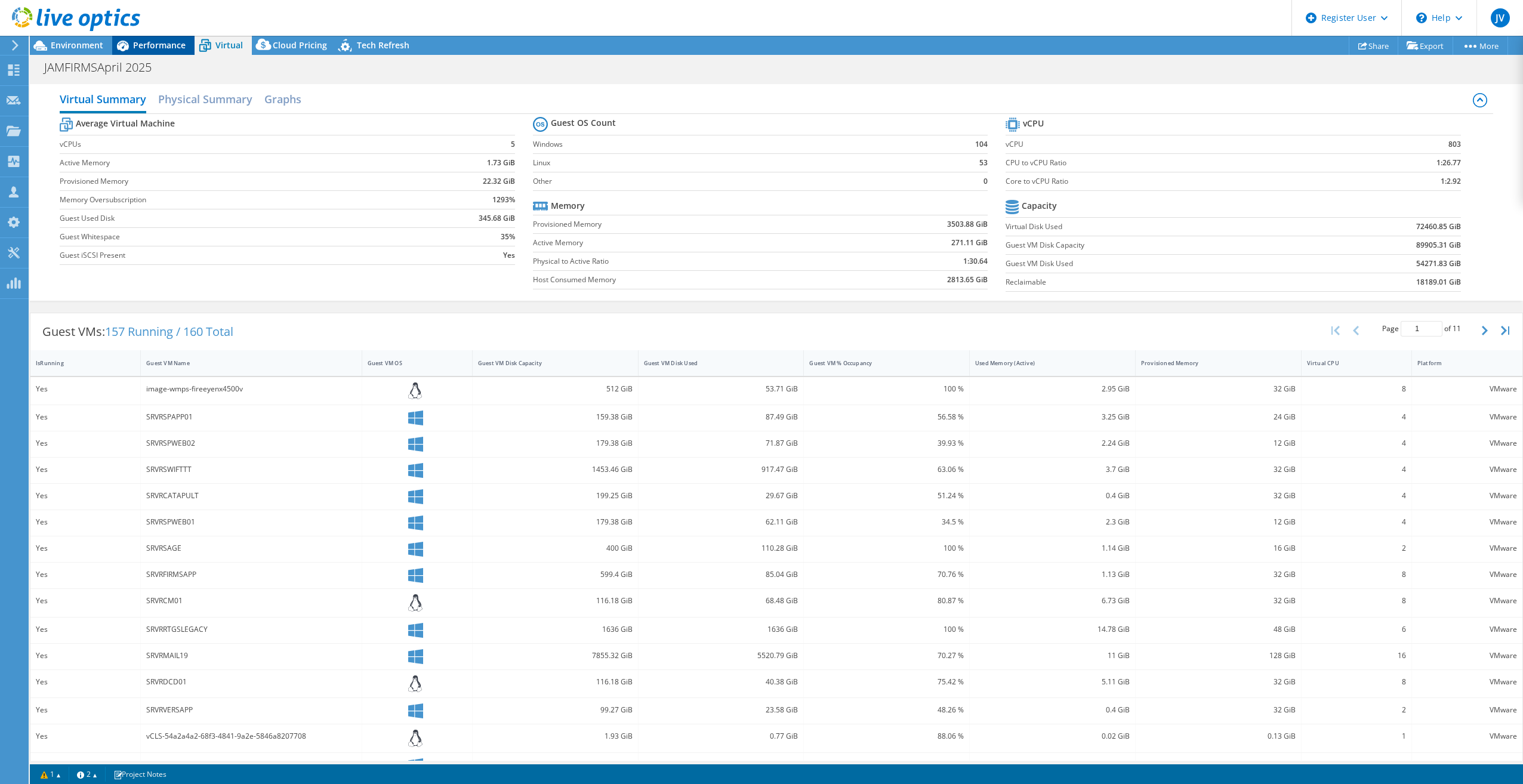
click at [182, 40] on span "Performance" at bounding box center [159, 45] width 52 height 12
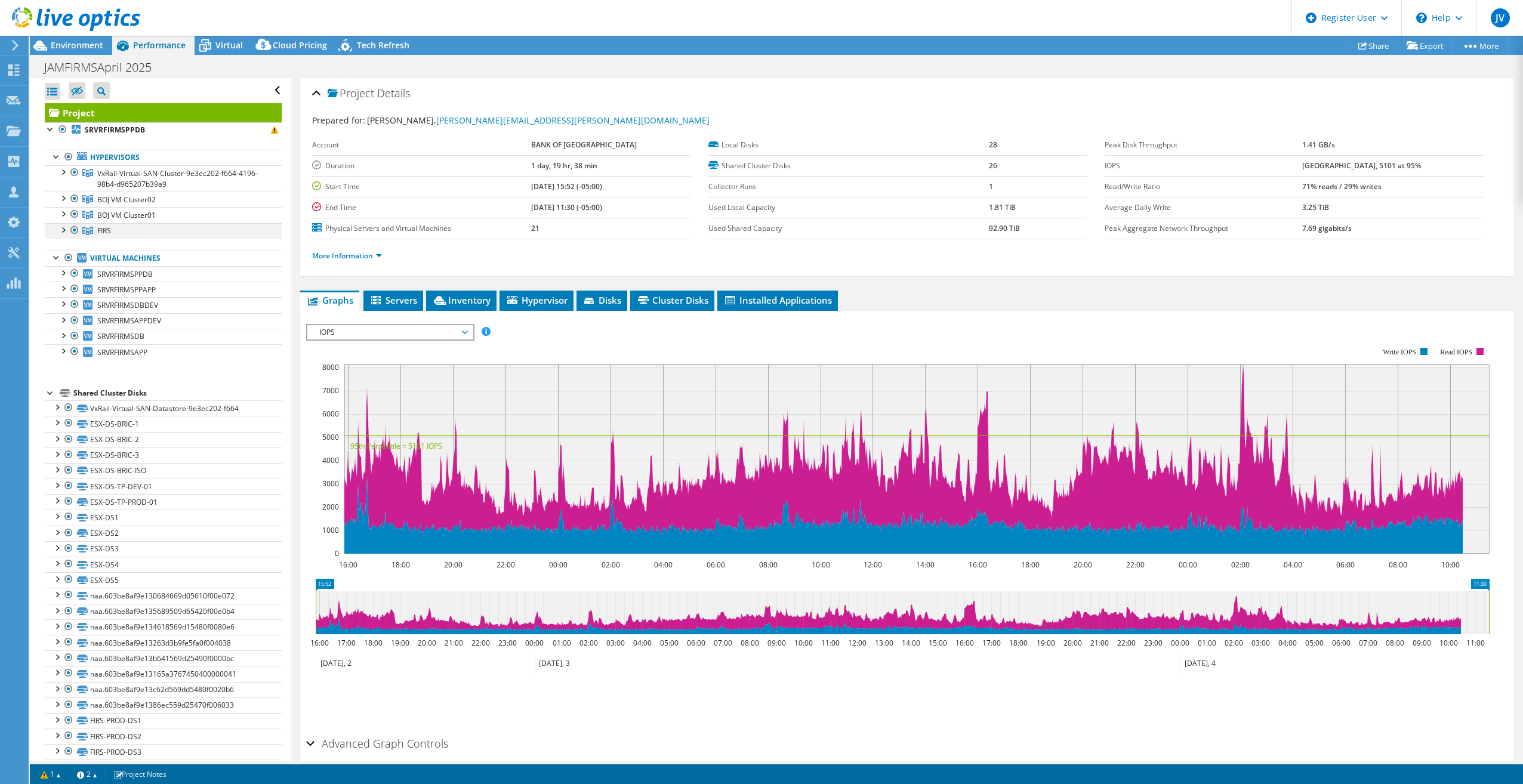
click at [65, 230] on div at bounding box center [63, 229] width 12 height 12
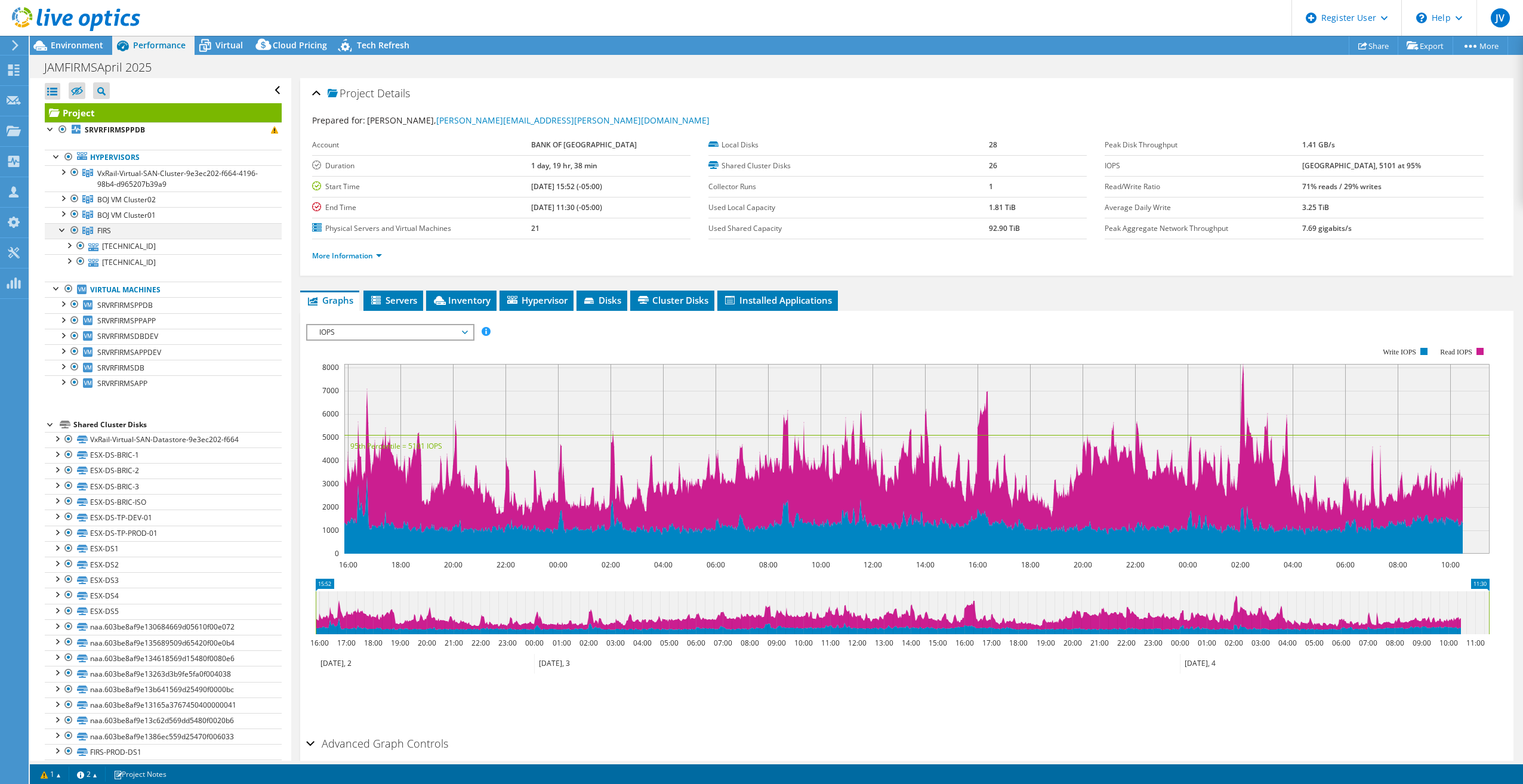
click at [65, 230] on div at bounding box center [63, 229] width 12 height 12
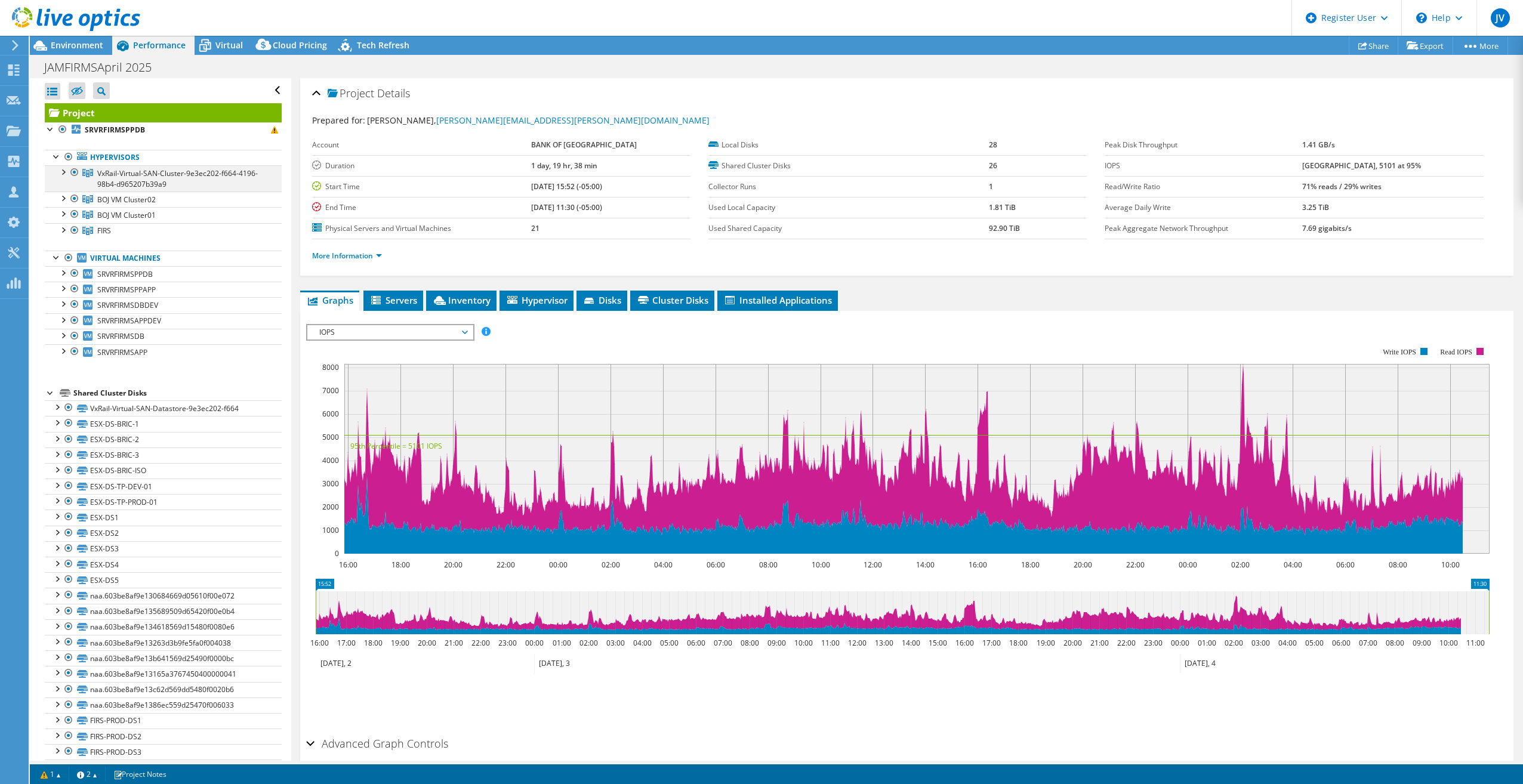
click at [68, 168] on div at bounding box center [63, 171] width 12 height 12
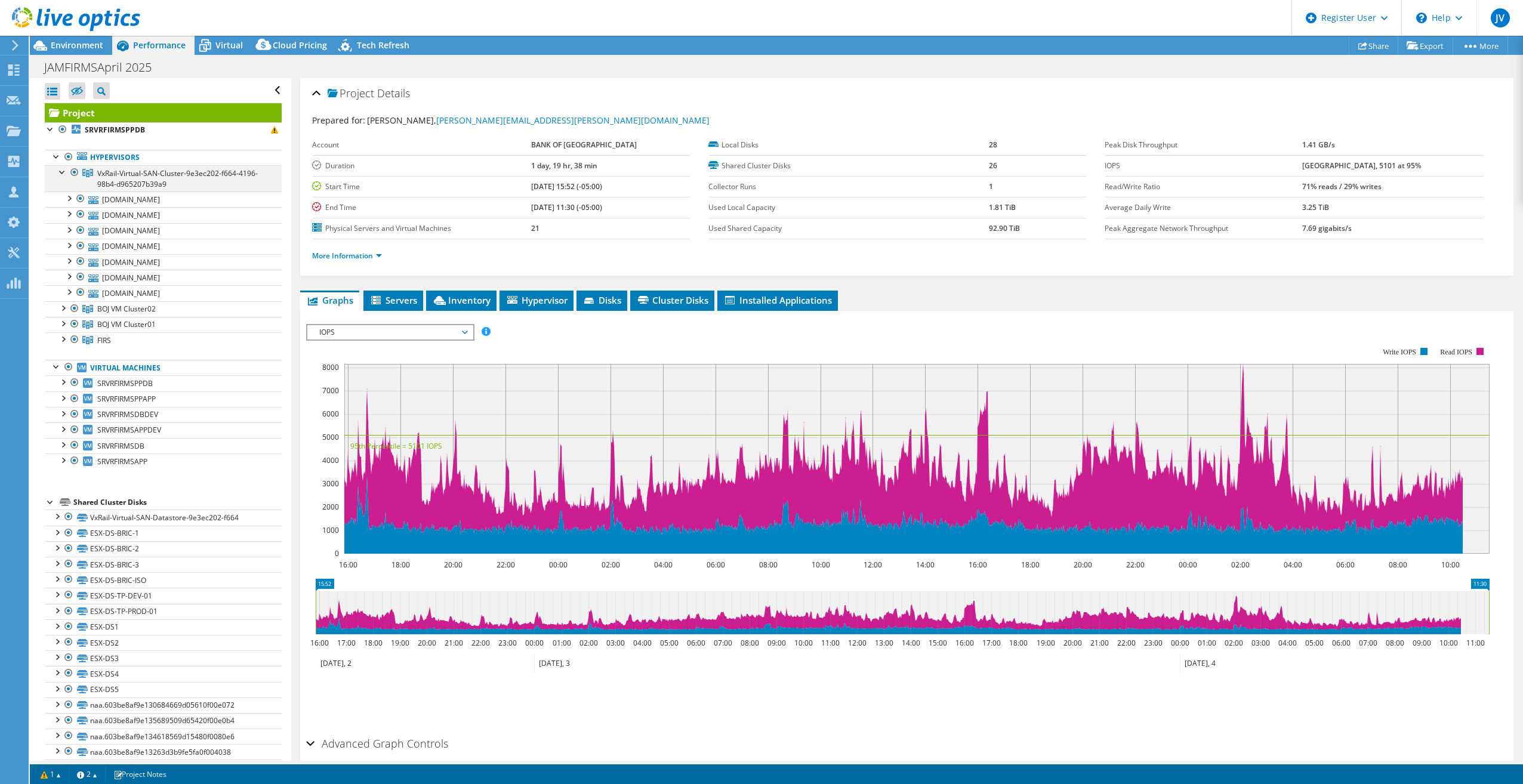
click at [68, 168] on div at bounding box center [63, 171] width 12 height 12
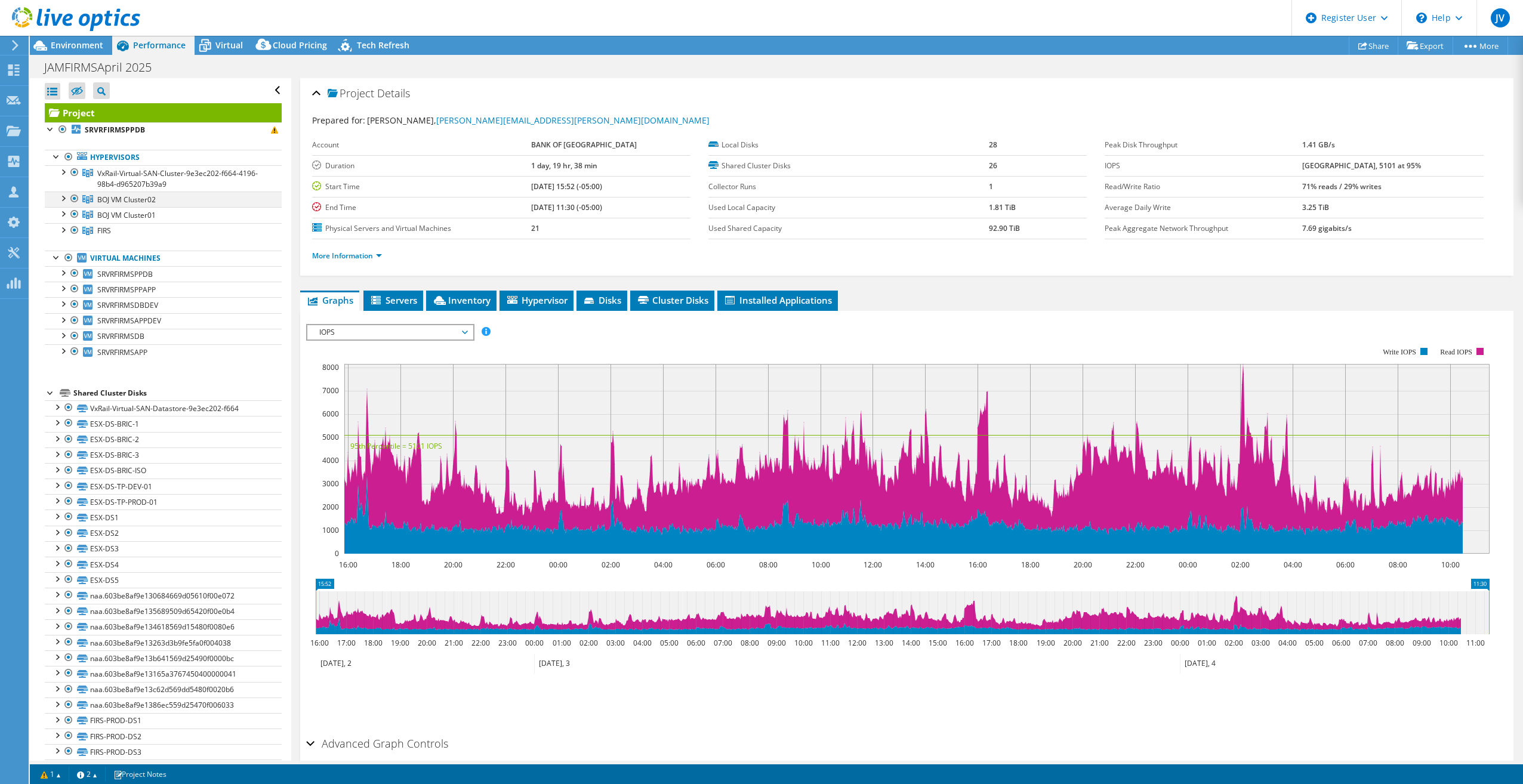
click at [61, 196] on div at bounding box center [63, 198] width 12 height 12
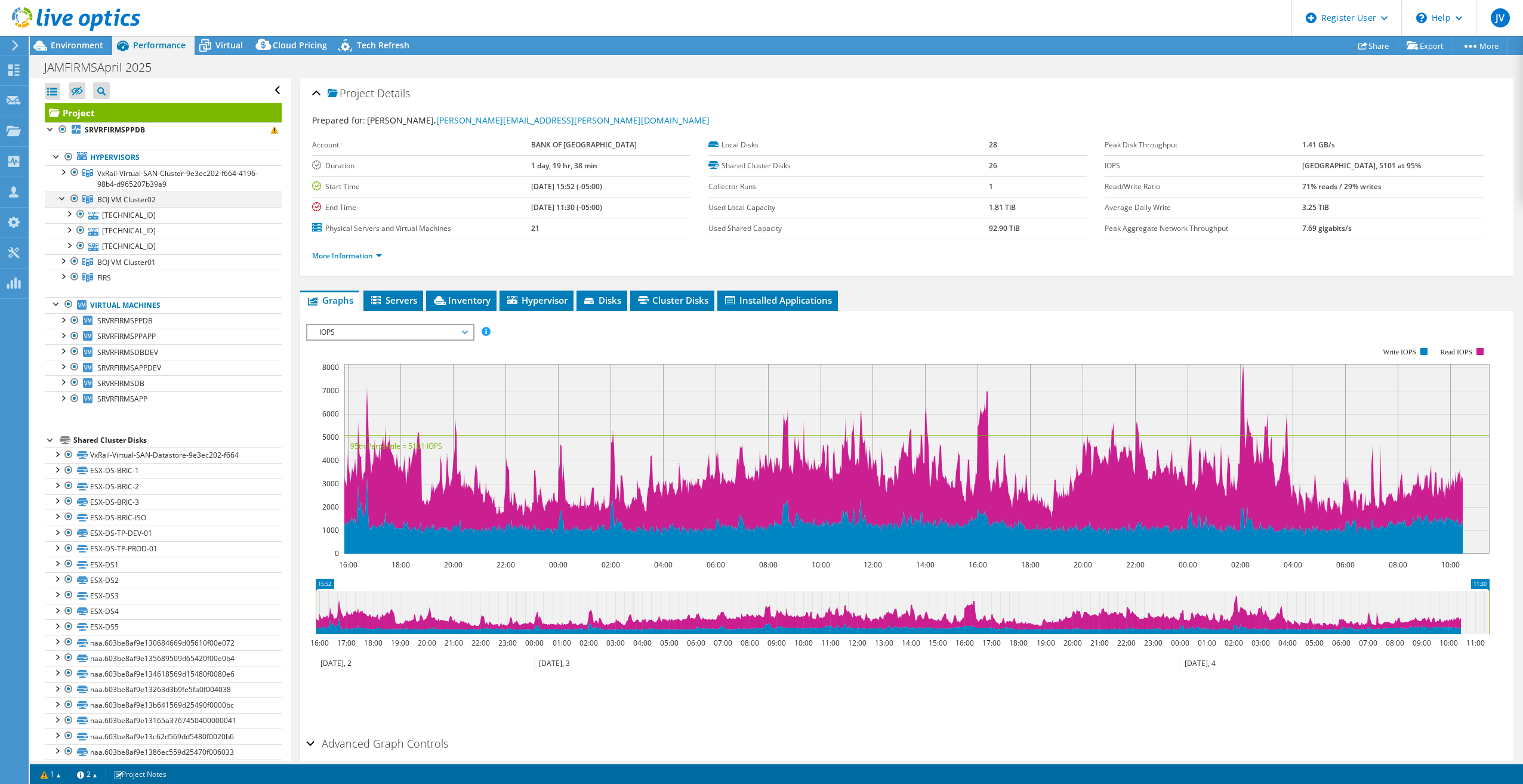
click at [61, 196] on div at bounding box center [63, 198] width 12 height 12
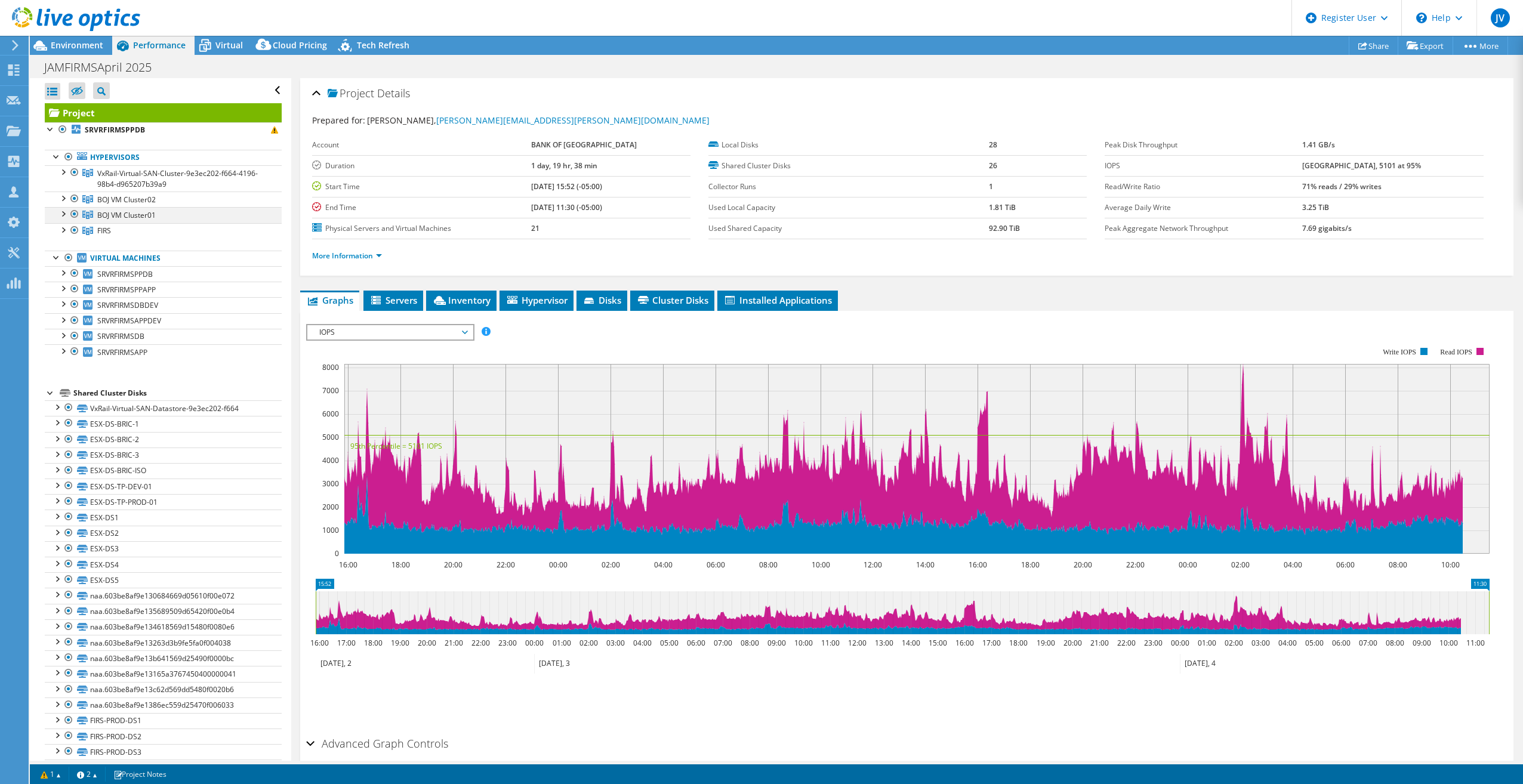
click at [64, 215] on div at bounding box center [63, 213] width 12 height 12
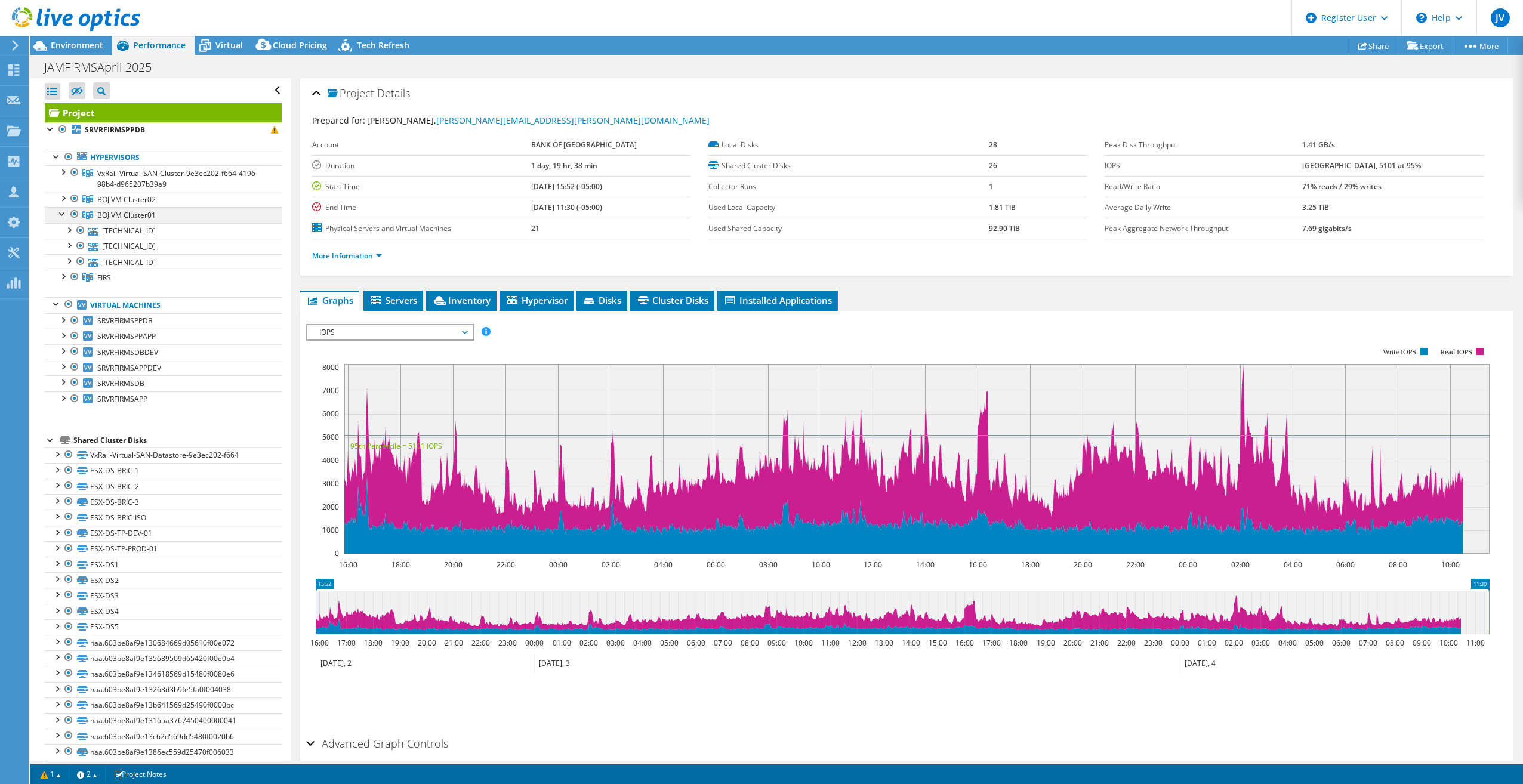
click at [64, 215] on div at bounding box center [63, 213] width 12 height 12
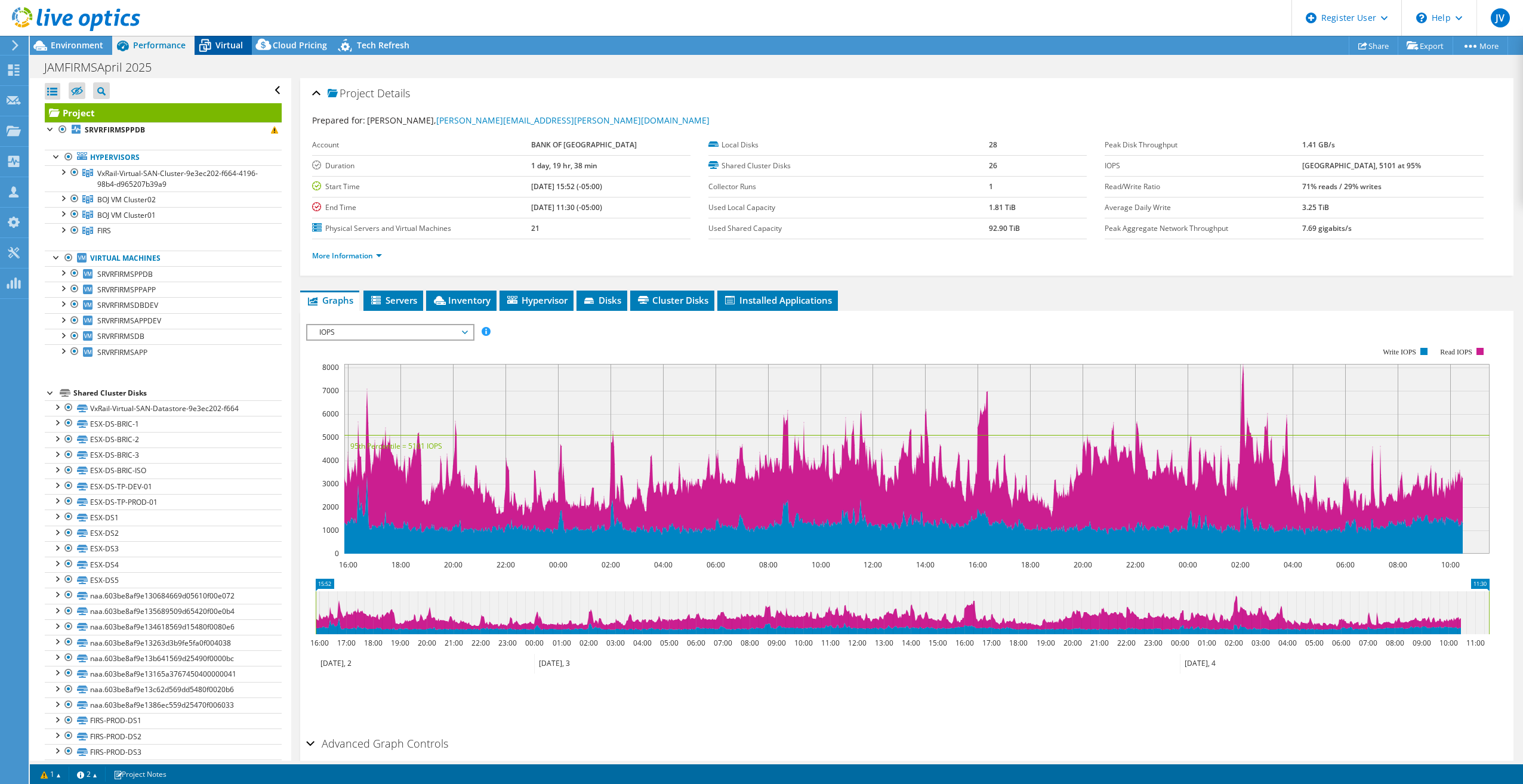
click at [216, 45] on span "Virtual" at bounding box center [228, 45] width 27 height 12
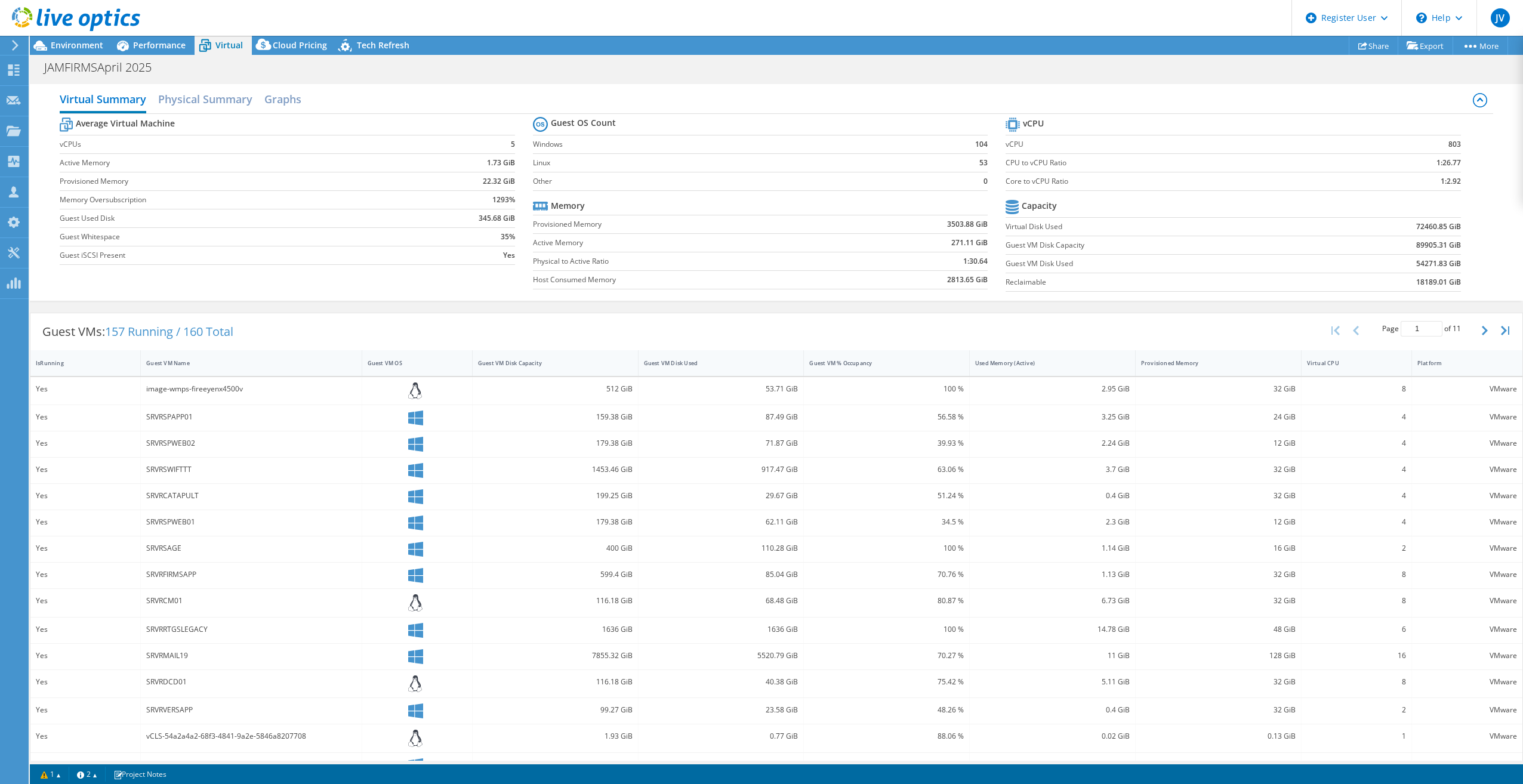
scroll to position [25, 0]
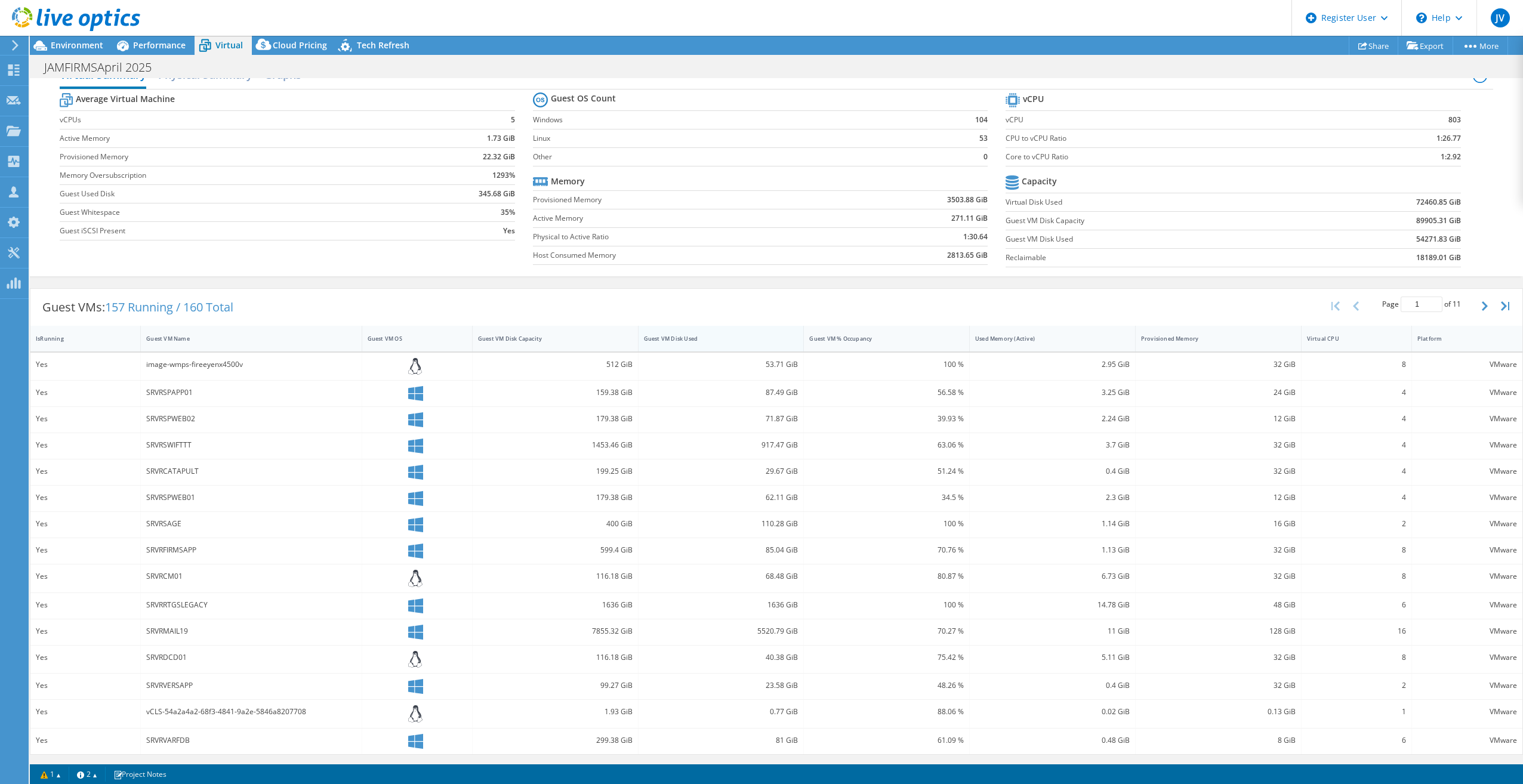
click at [733, 342] on div "Guest VM Disk Used" at bounding box center [714, 338] width 141 height 7
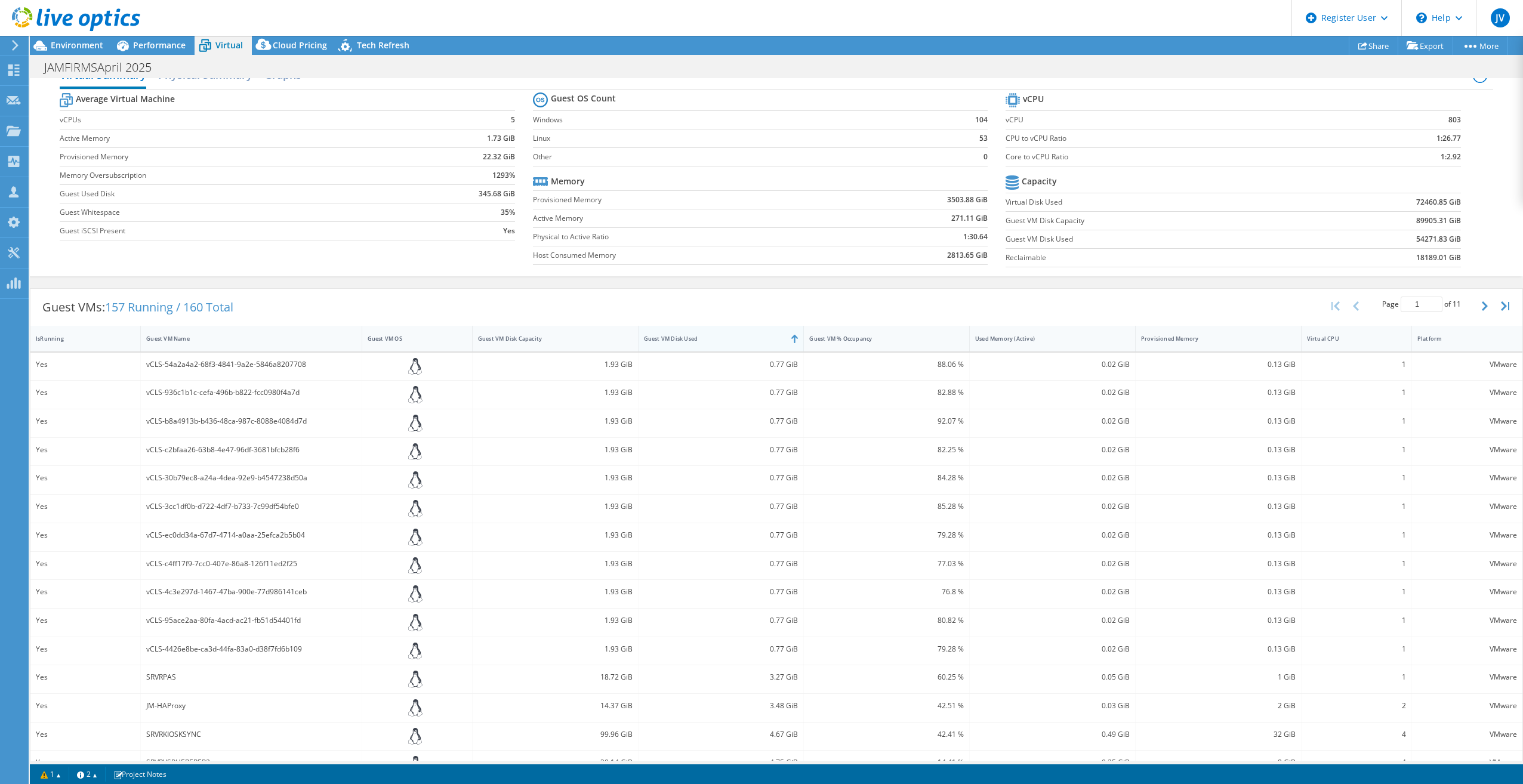
click at [733, 342] on div "Guest VM Disk Used" at bounding box center [714, 338] width 141 height 7
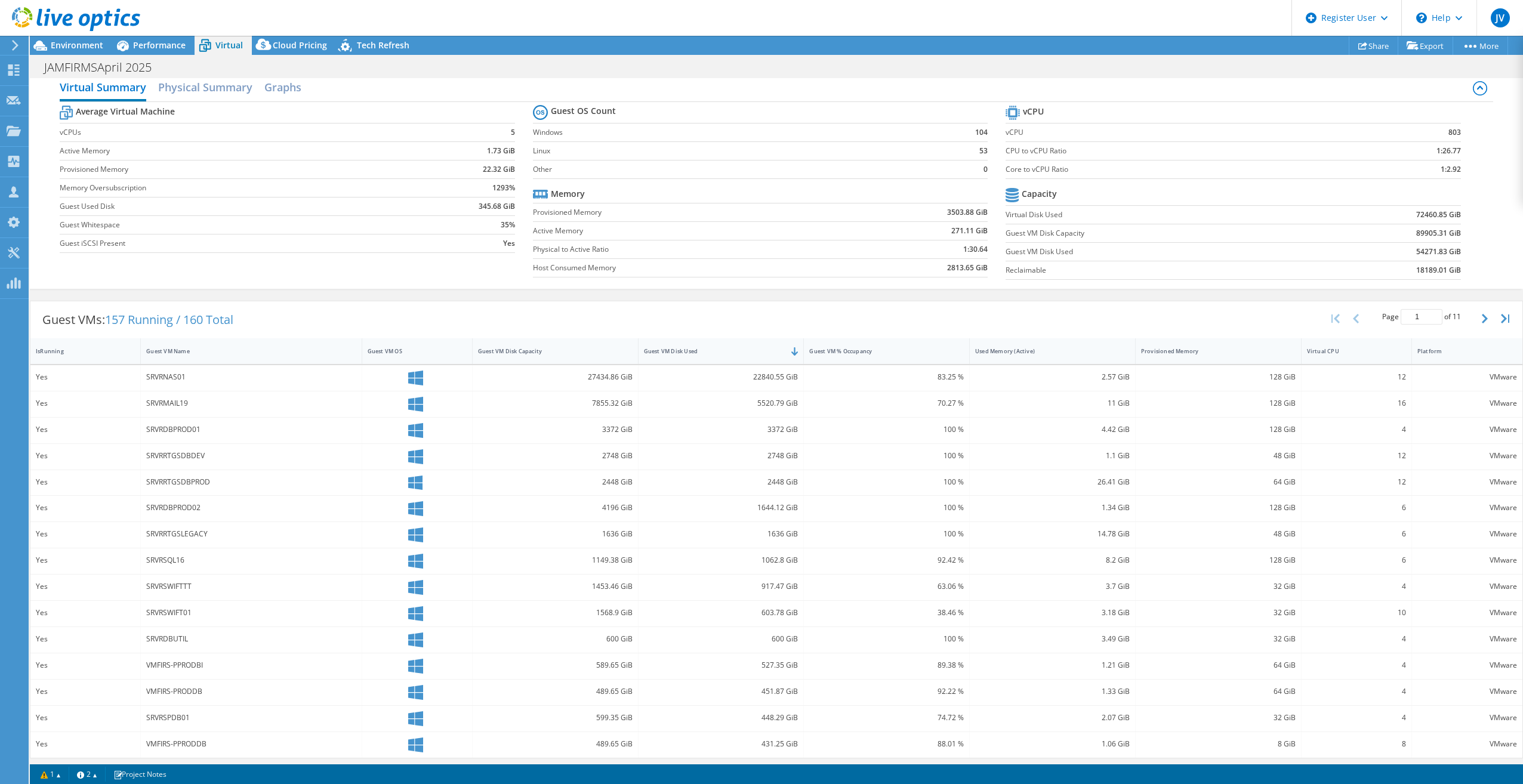
scroll to position [16, 0]
drag, startPoint x: 1483, startPoint y: 318, endPoint x: 1407, endPoint y: 320, distance: 76.0
click at [1483, 318] on button "button" at bounding box center [1486, 314] width 21 height 22
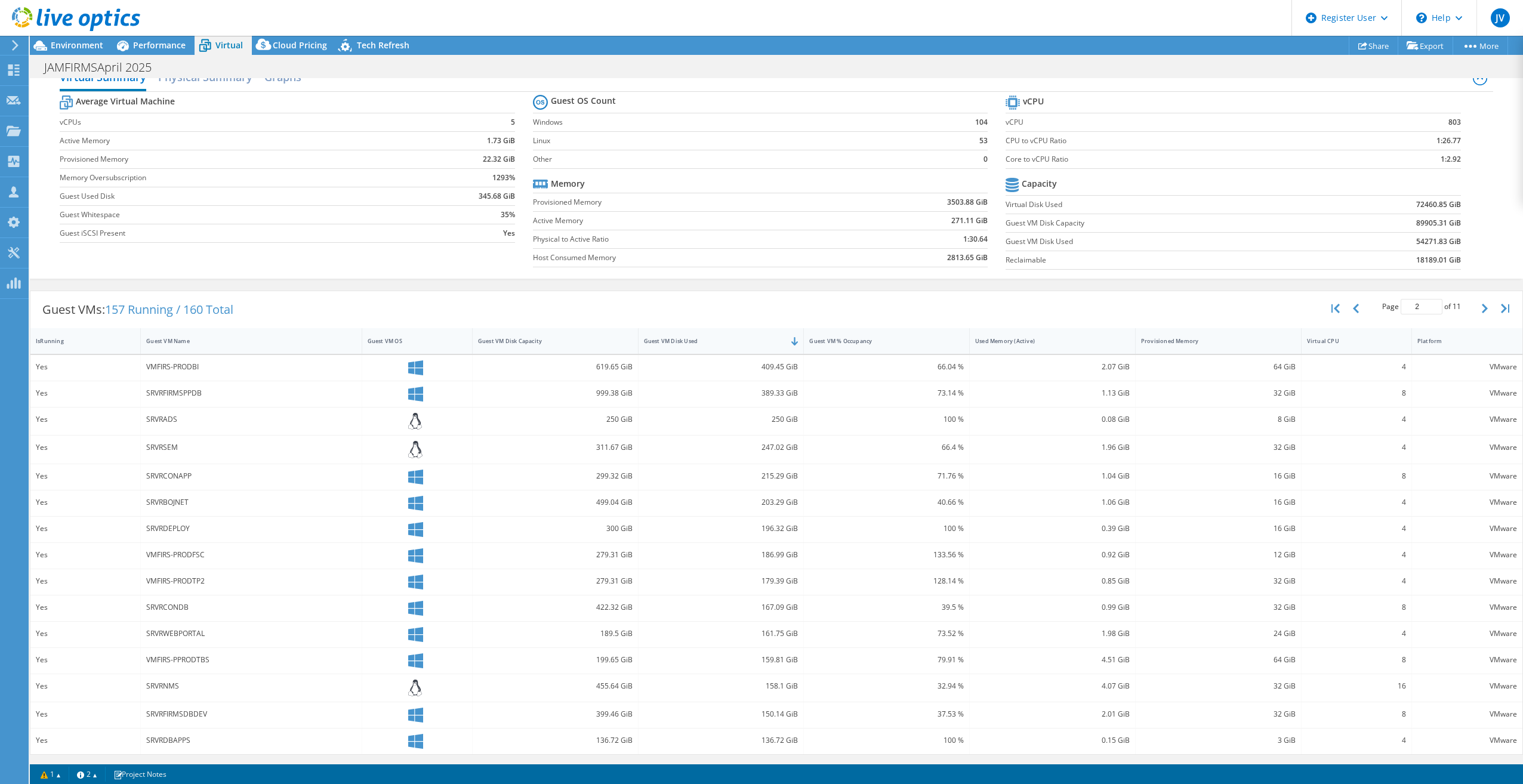
scroll to position [0, 0]
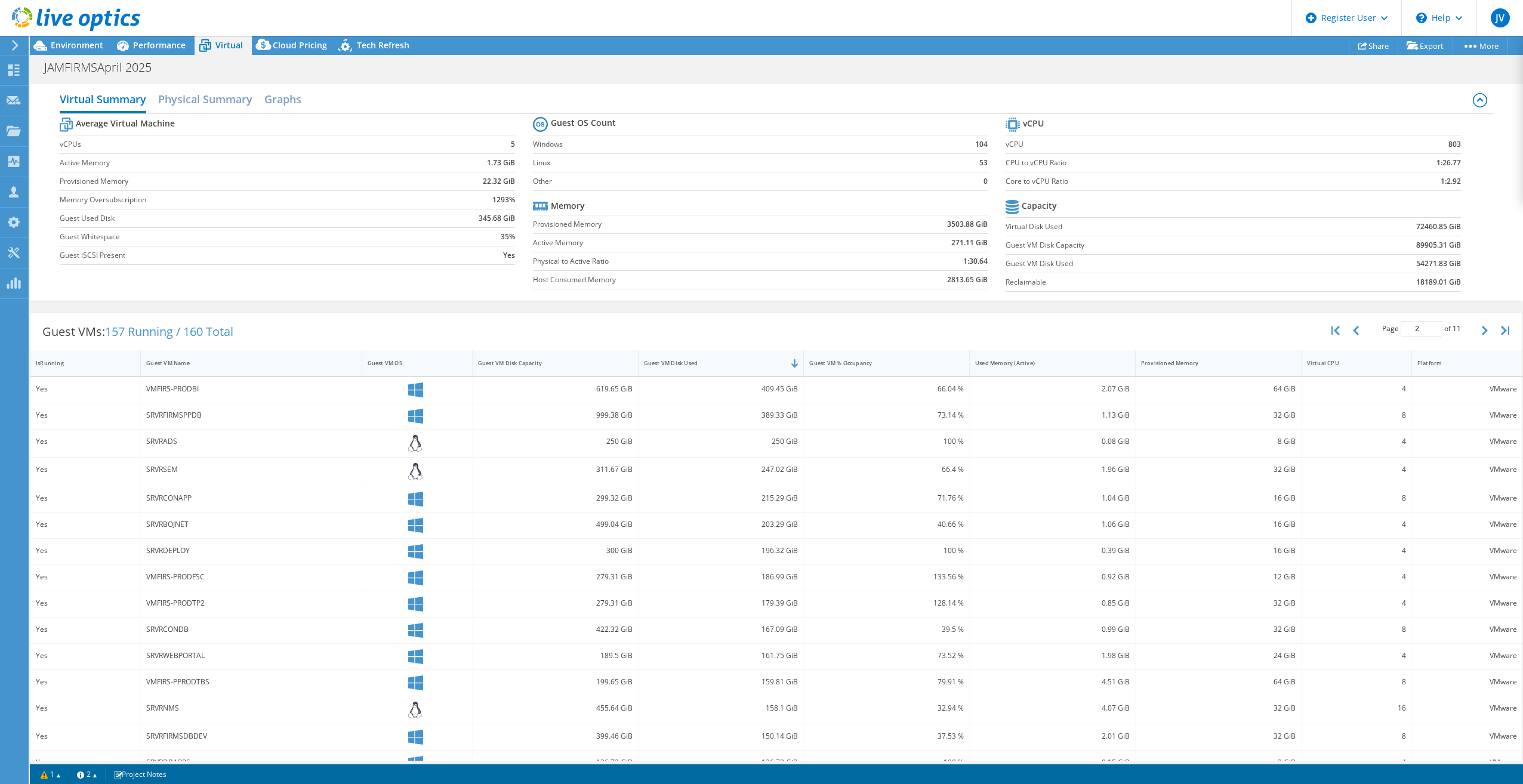
click at [1344, 345] on div "Page 2 of 11 5 rows 10 rows 20 rows 25 rows 50 rows 100 rows" at bounding box center [1421, 331] width 202 height 35
click at [1353, 335] on icon "button" at bounding box center [1355, 331] width 6 height 10
type input "1"
click at [82, 46] on span "Environment" at bounding box center [76, 45] width 52 height 12
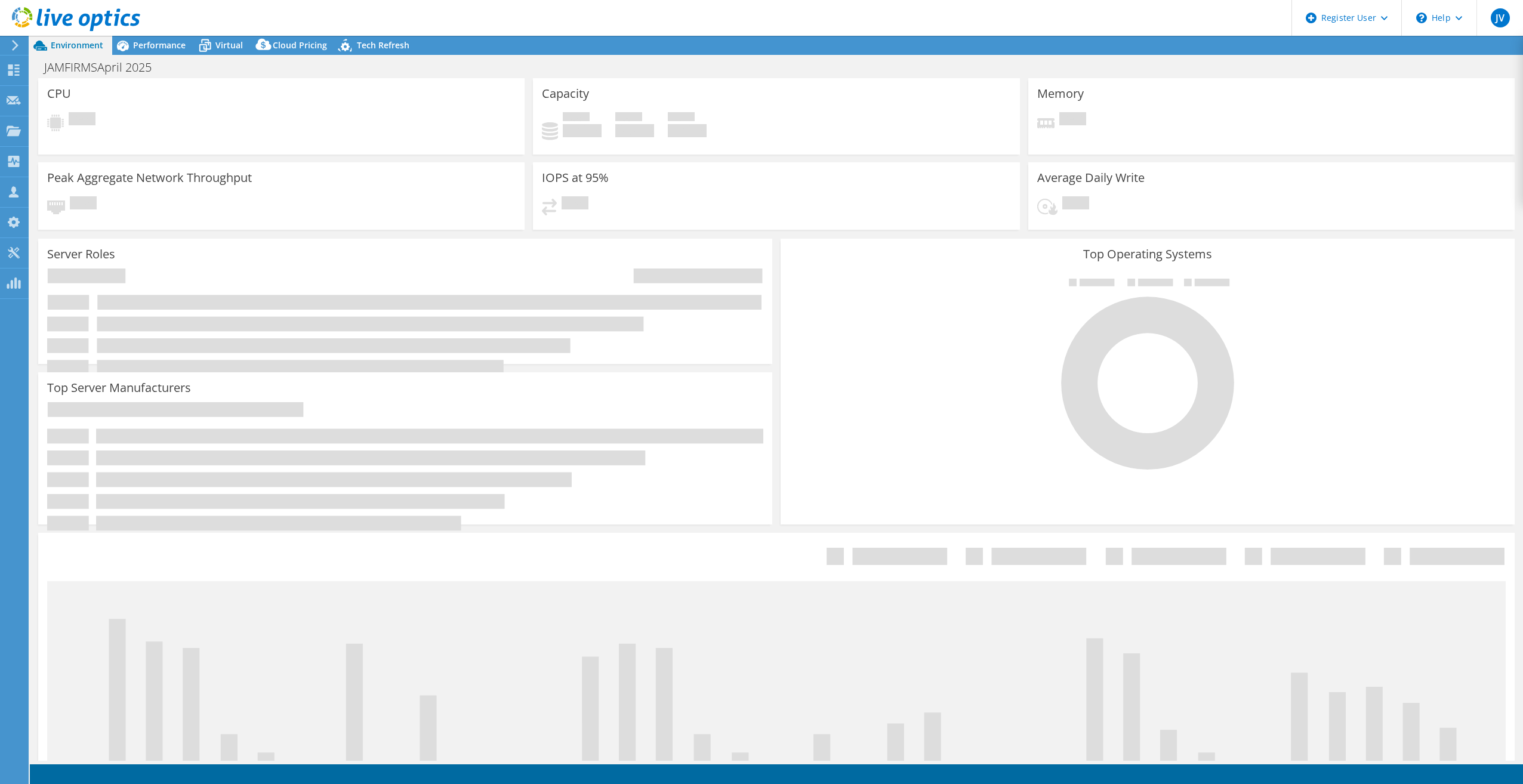
select select "USD"
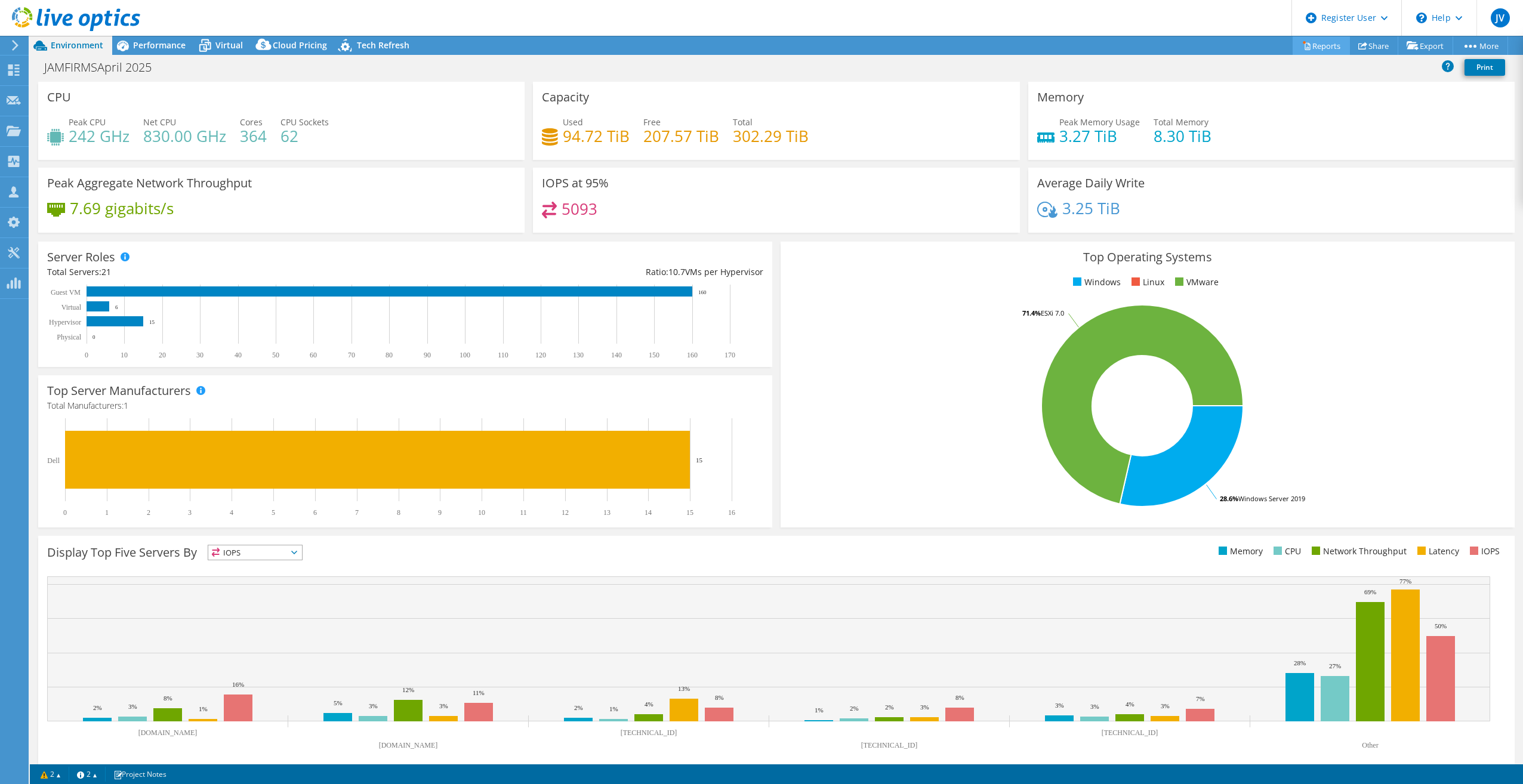
click at [1315, 45] on link "Reports" at bounding box center [1321, 45] width 57 height 18
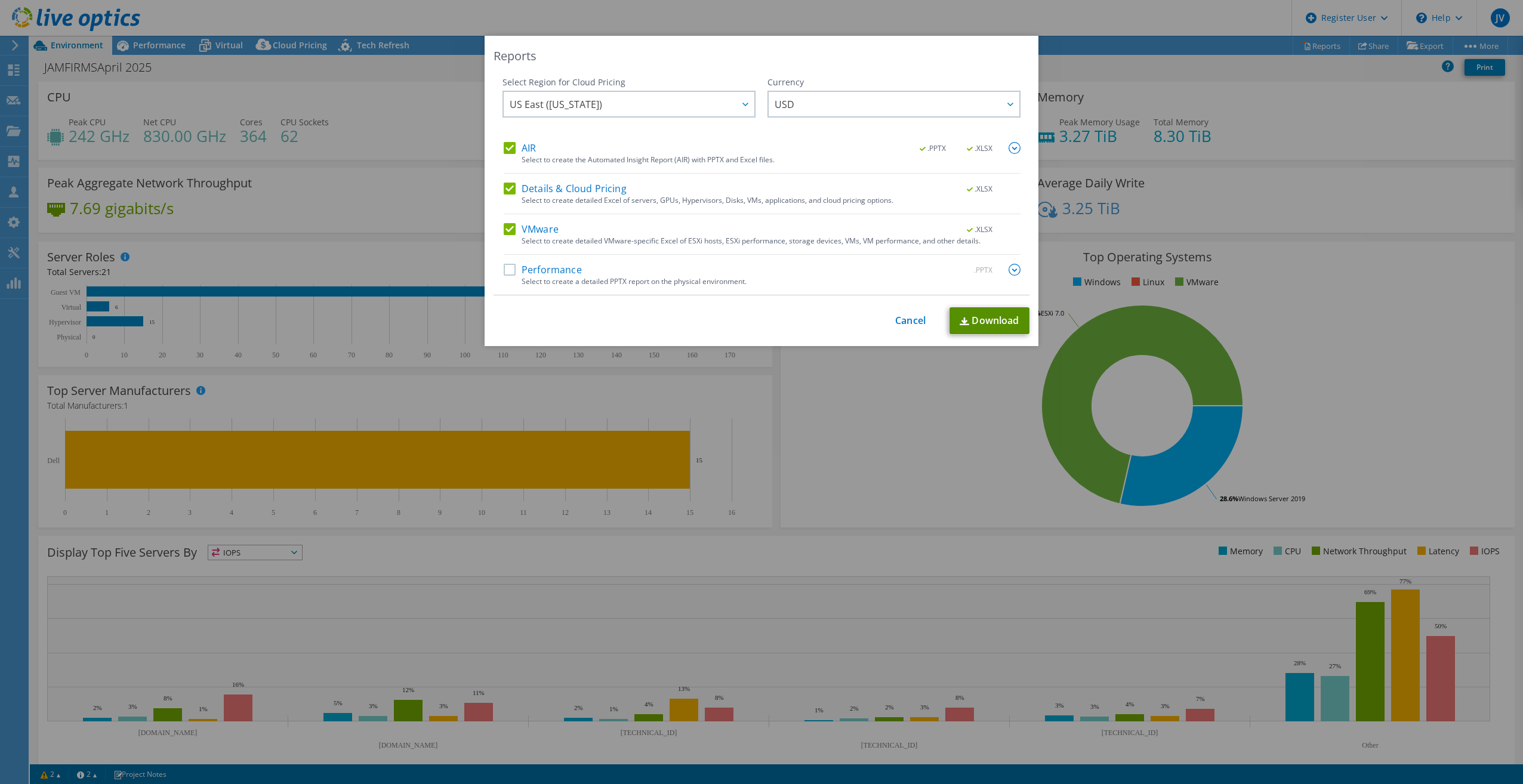
click at [977, 322] on link "Download" at bounding box center [989, 321] width 80 height 26
click at [896, 323] on link "Cancel" at bounding box center [910, 321] width 31 height 12
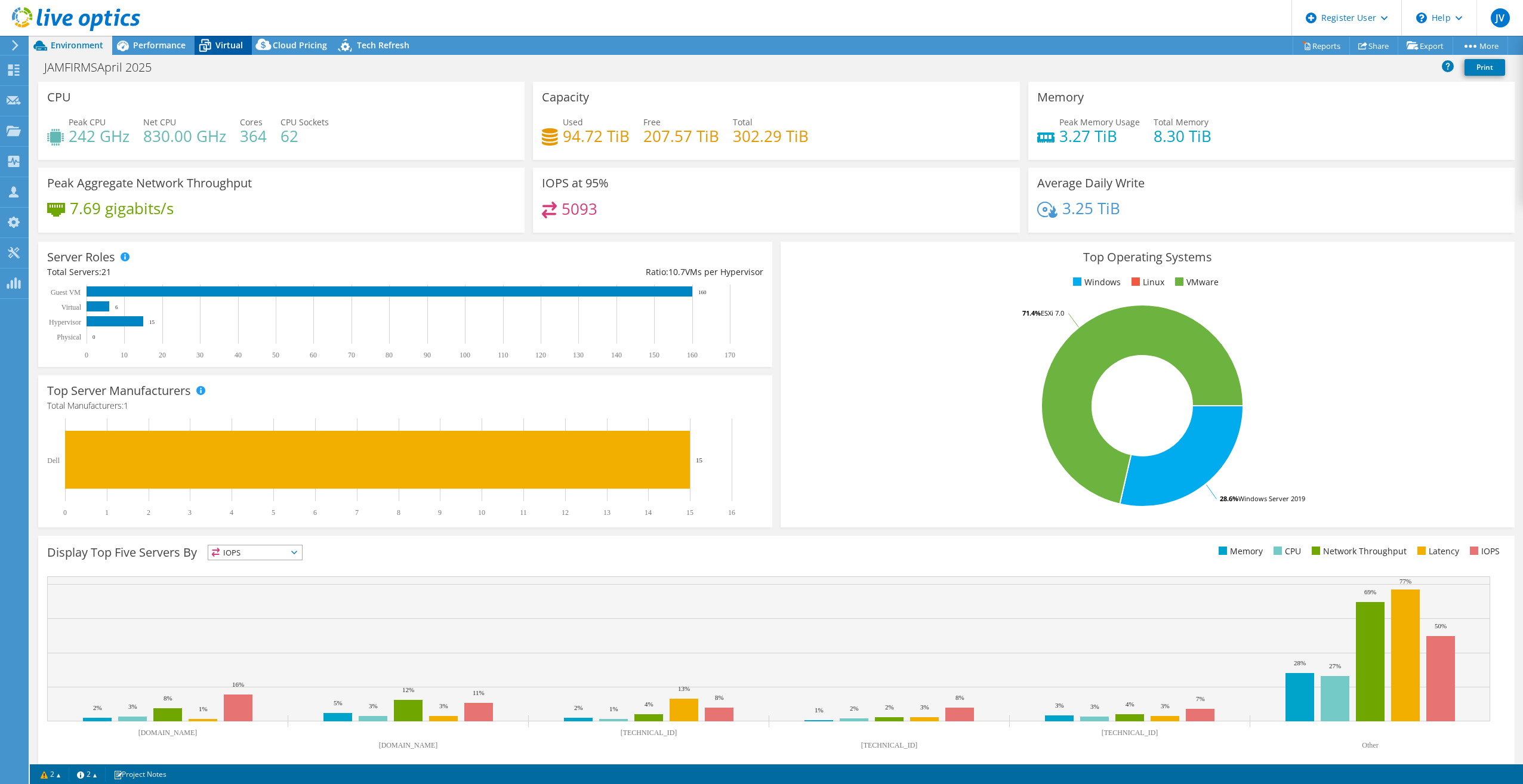
click at [227, 53] on div "Virtual" at bounding box center [223, 45] width 57 height 19
